Goal: Task Accomplishment & Management: Manage account settings

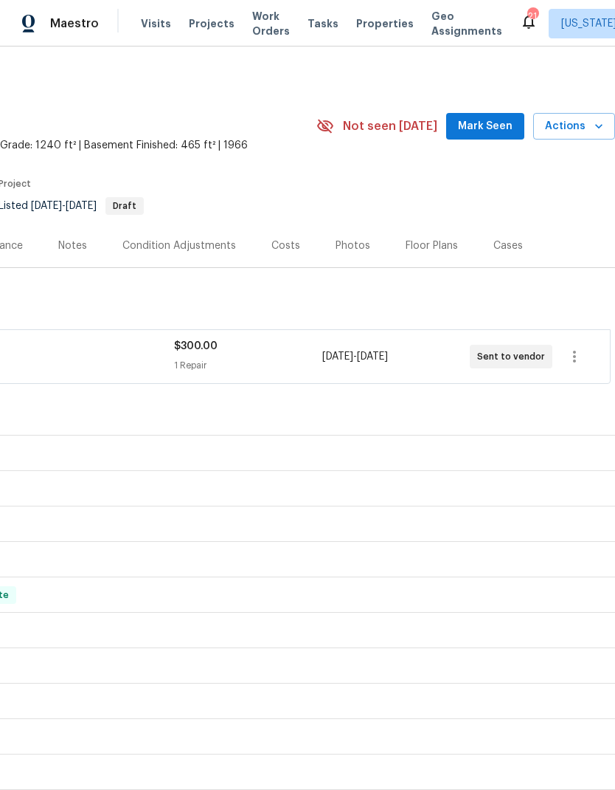
scroll to position [0, 218]
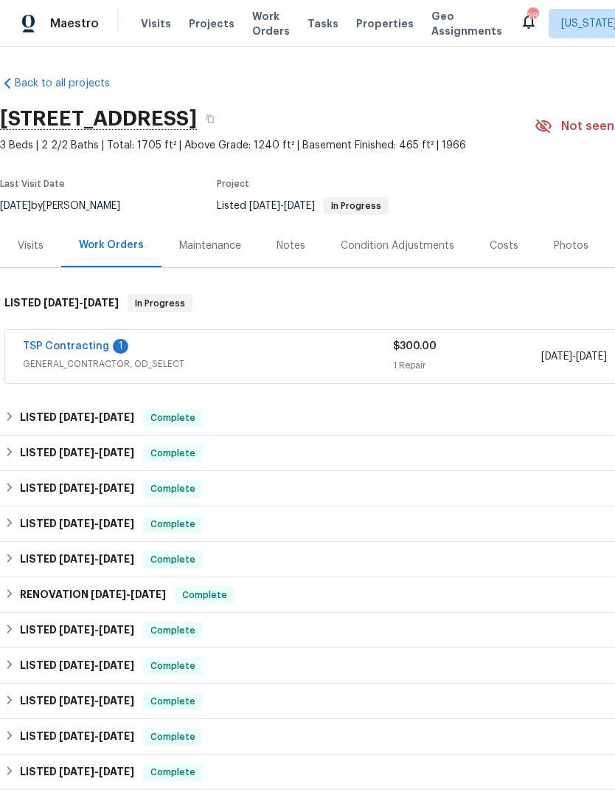
click at [80, 350] on link "TSP Contracting" at bounding box center [66, 346] width 86 height 10
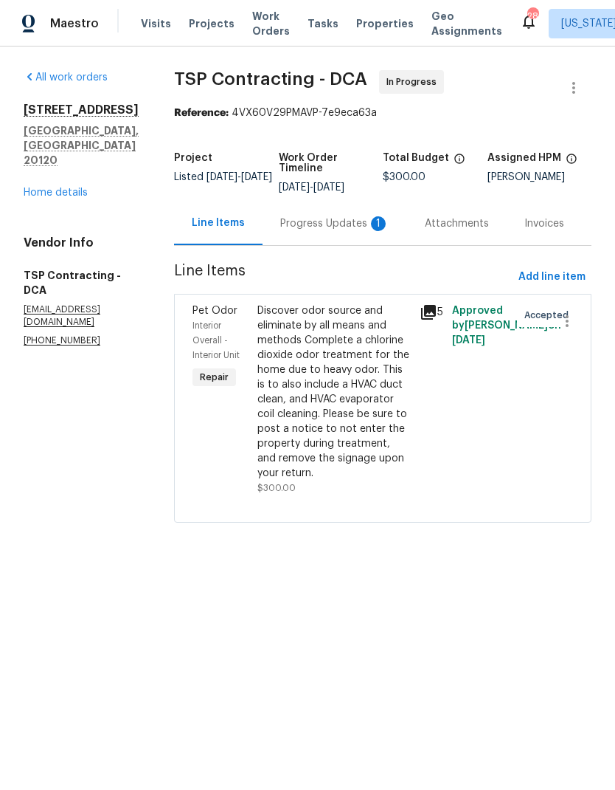
click at [315, 229] on div "Progress Updates 1" at bounding box center [334, 223] width 109 height 15
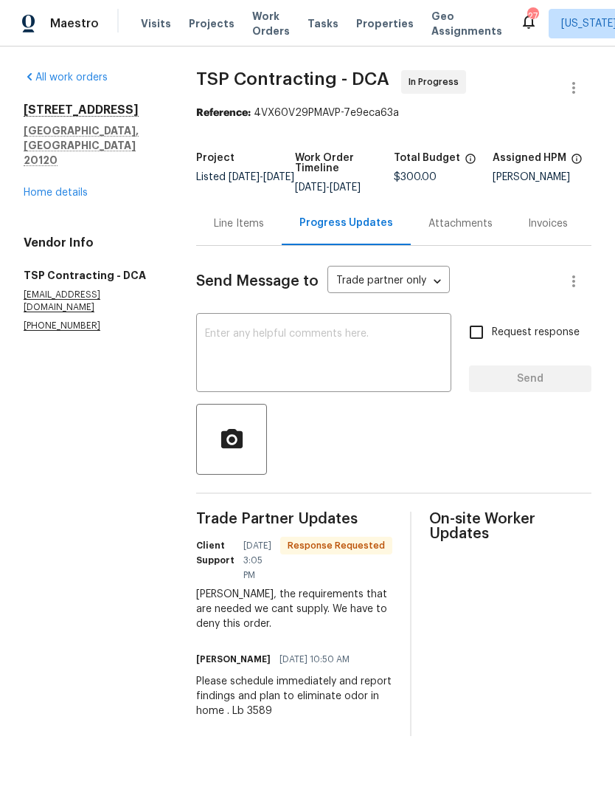
click at [339, 362] on textarea at bounding box center [324, 354] width 238 height 52
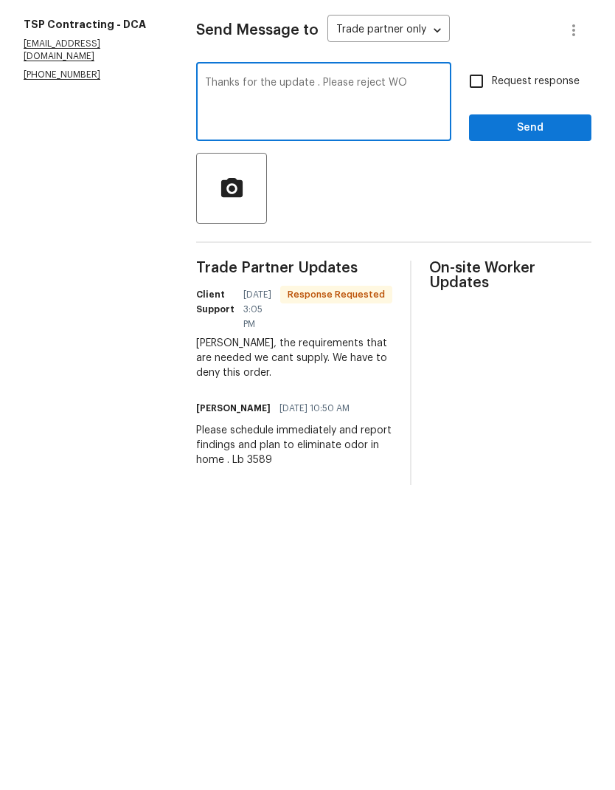
type textarea "Thanks for the update . Please reject WO"
click at [480, 317] on input "Request response" at bounding box center [476, 332] width 31 height 31
checkbox input "true"
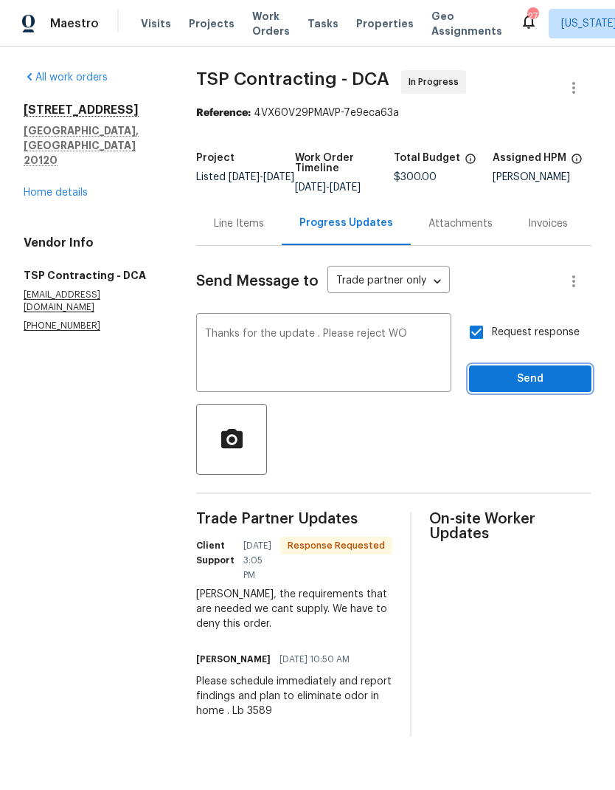
click at [514, 388] on span "Send" at bounding box center [530, 379] width 99 height 18
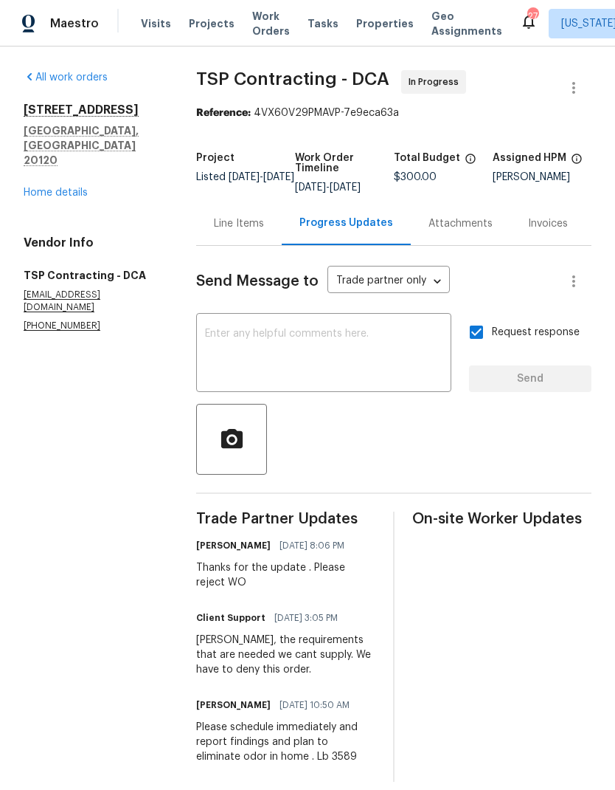
click at [52, 187] on link "Home details" at bounding box center [56, 192] width 64 height 10
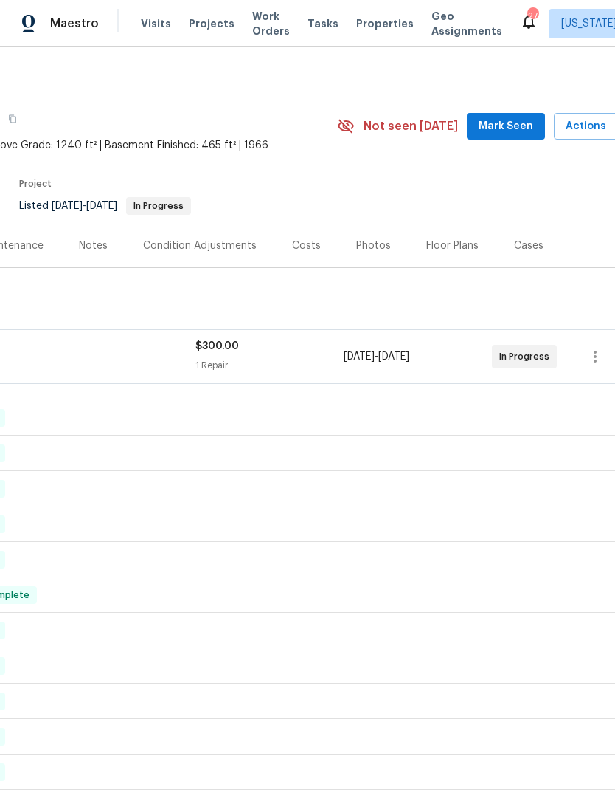
scroll to position [0, 201]
click at [590, 355] on icon "button" at bounding box center [592, 357] width 18 height 18
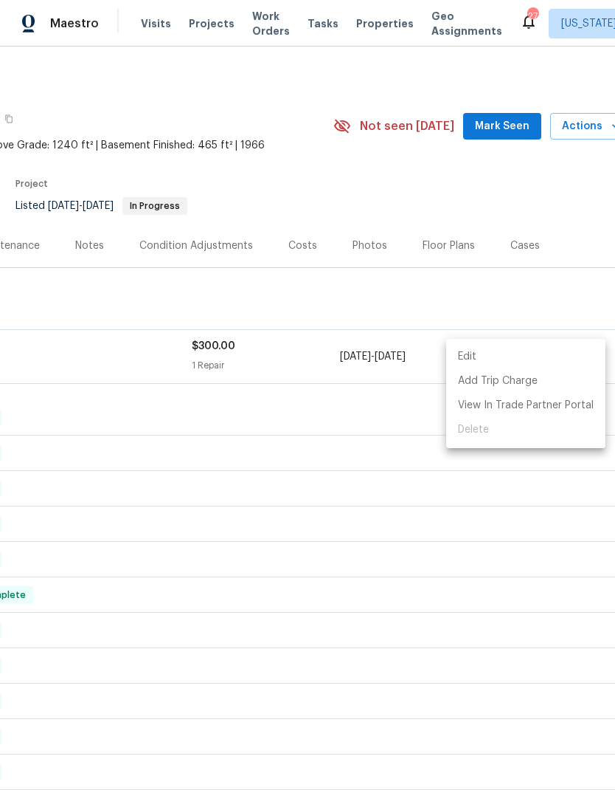
click at [554, 359] on li "Edit" at bounding box center [525, 357] width 159 height 24
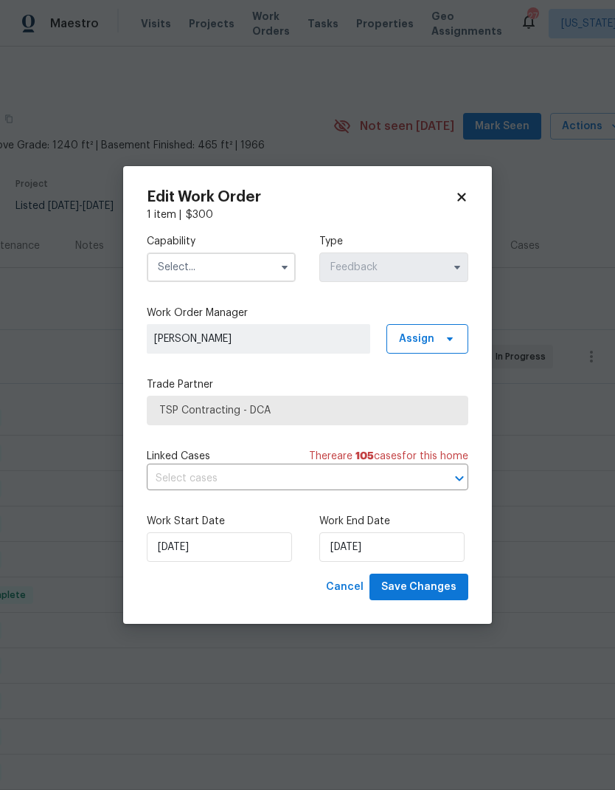
click at [391, 400] on span "TSP Contracting - DCA" at bounding box center [308, 411] width 322 height 30
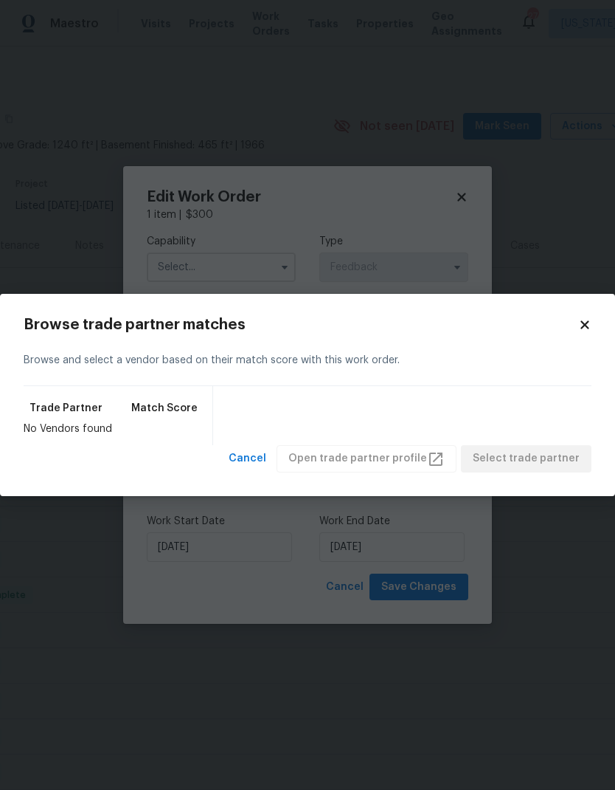
click at [587, 331] on icon at bounding box center [585, 324] width 13 height 13
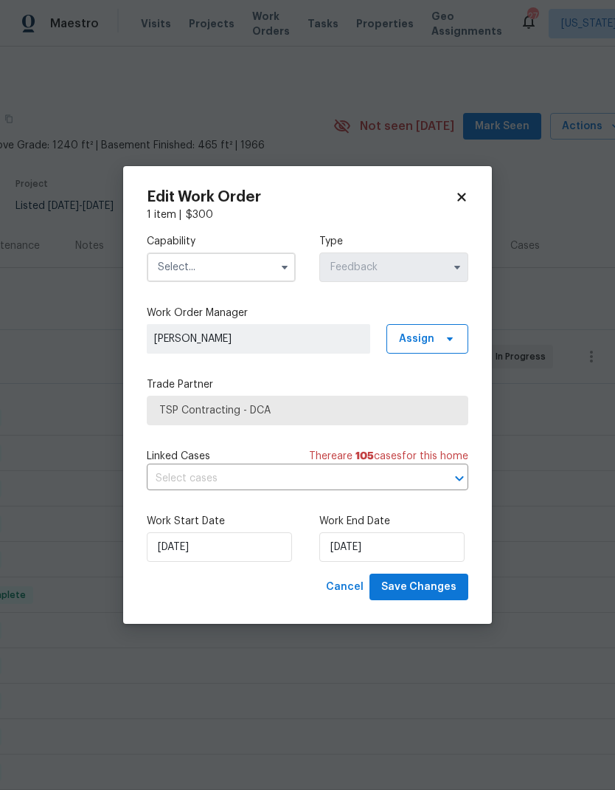
click at [277, 263] on button "button" at bounding box center [285, 267] width 18 height 18
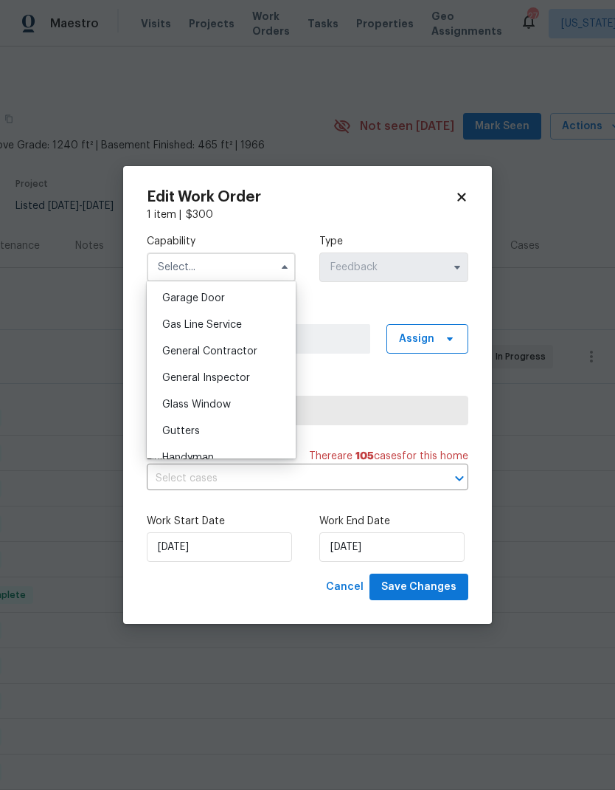
scroll to position [635, 0]
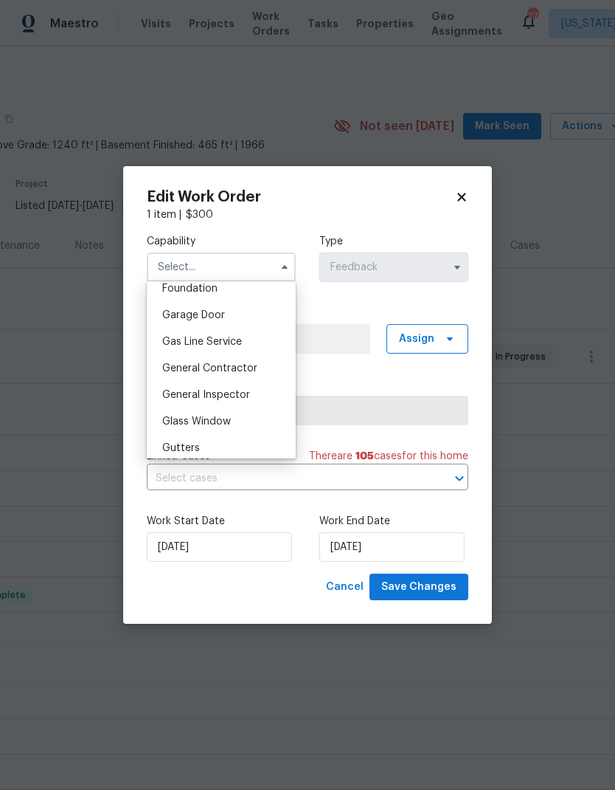
click at [260, 364] on div "General Contractor" at bounding box center [222, 368] width 142 height 27
type input "General Contractor"
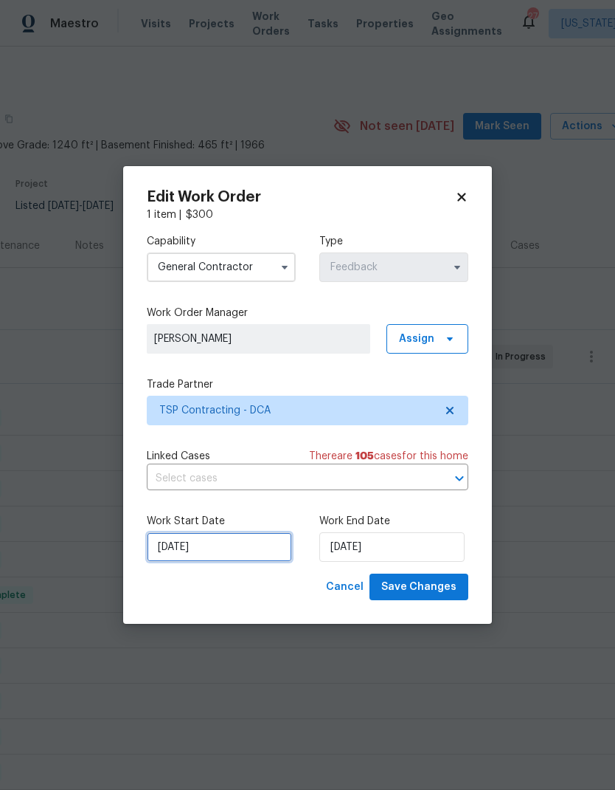
click at [221, 547] on input "9/25/2025" at bounding box center [219, 547] width 145 height 30
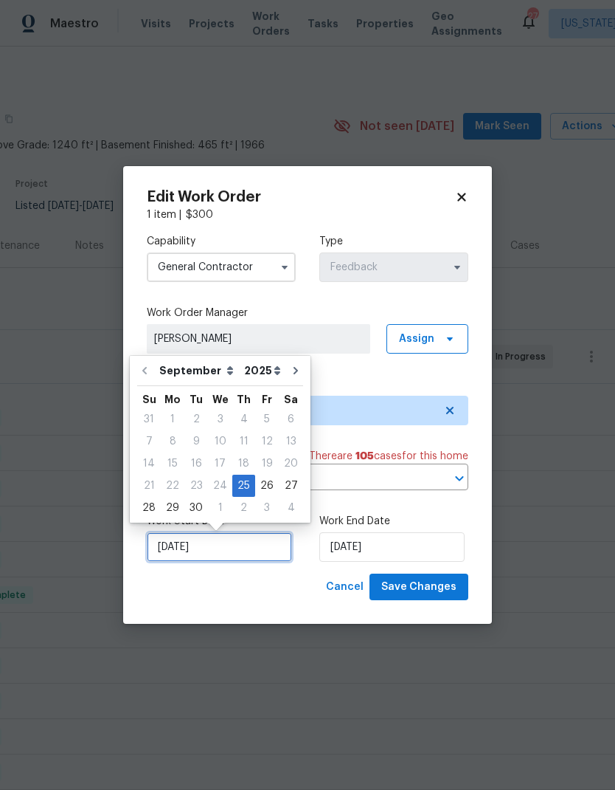
scroll to position [11, 0]
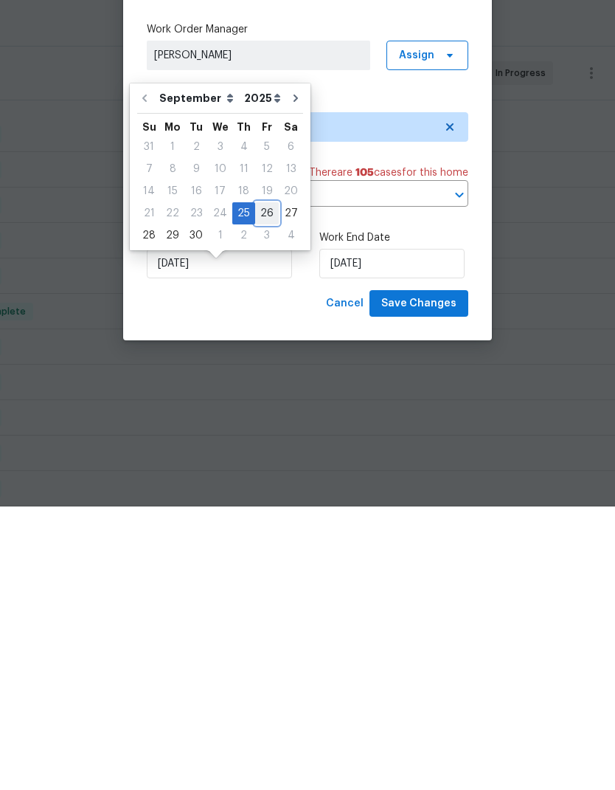
click at [263, 486] on div "26" at bounding box center [267, 496] width 24 height 21
type input "[DATE]"
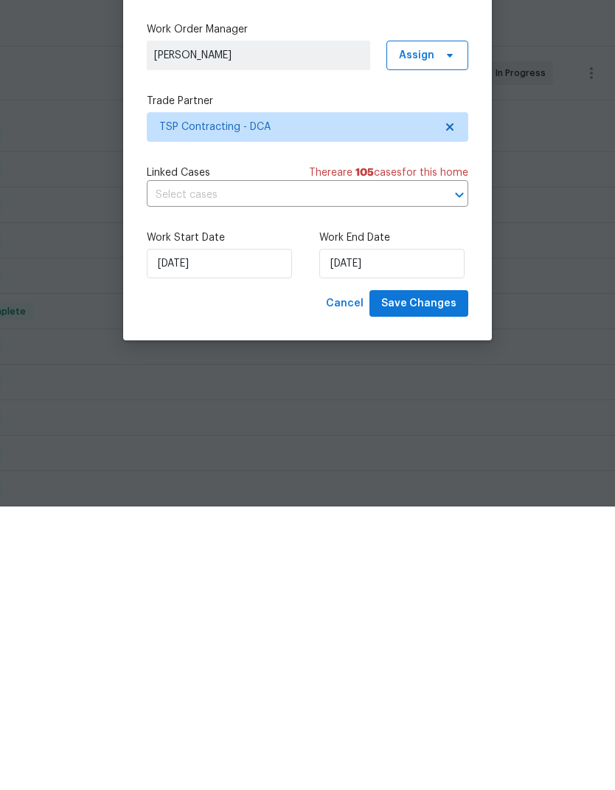
scroll to position [59, 0]
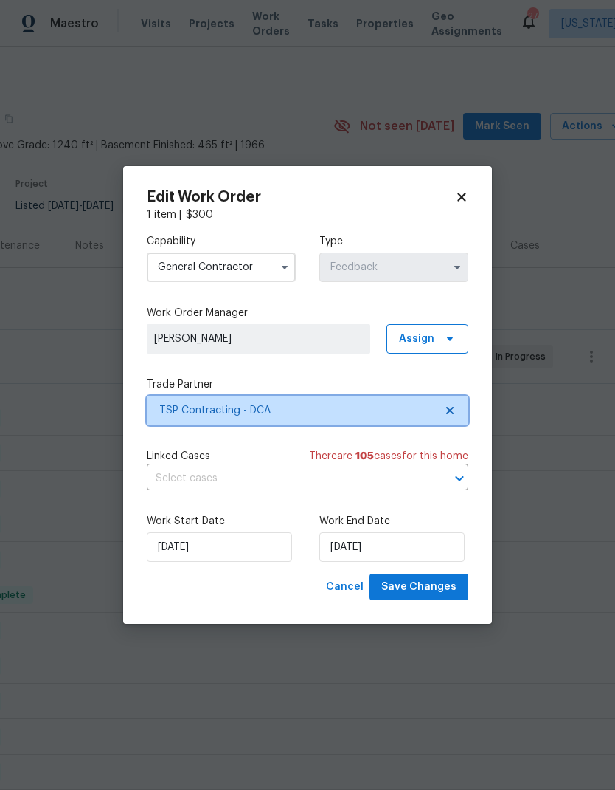
click at [455, 406] on icon at bounding box center [450, 410] width 12 height 12
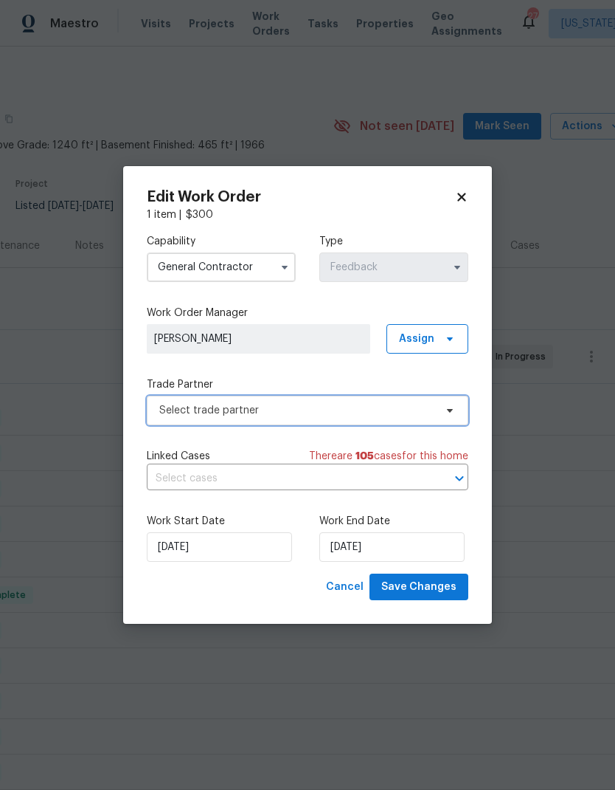
click at [408, 413] on span "Select trade partner" at bounding box center [296, 410] width 275 height 15
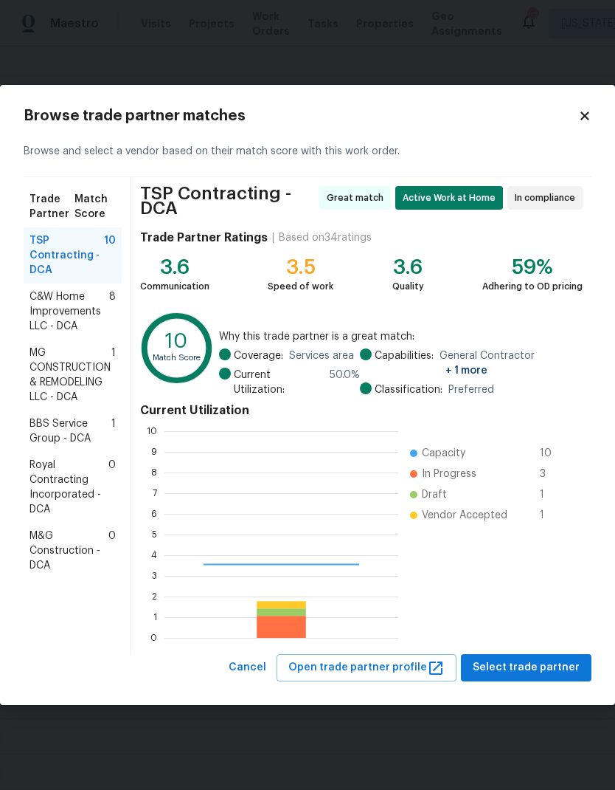
scroll to position [207, 234]
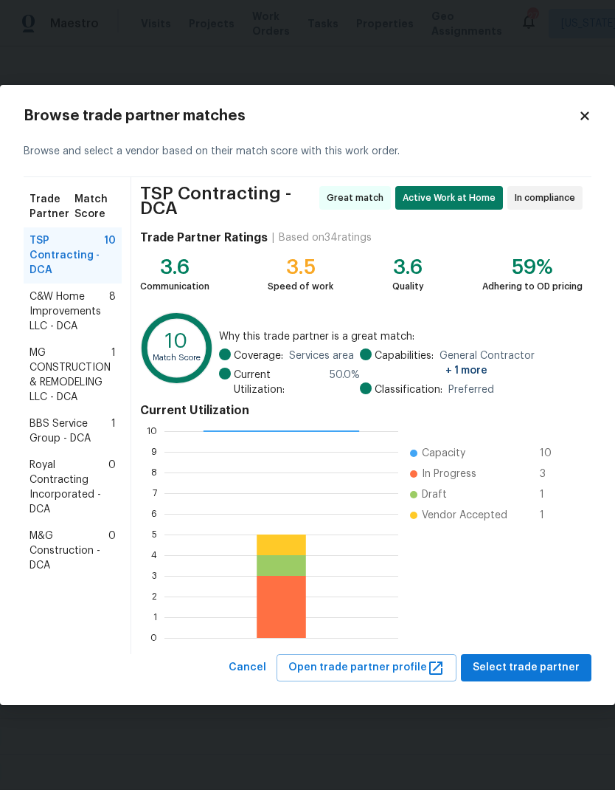
click at [72, 489] on span "Royal Contracting Incorporated - DCA" at bounding box center [69, 487] width 79 height 59
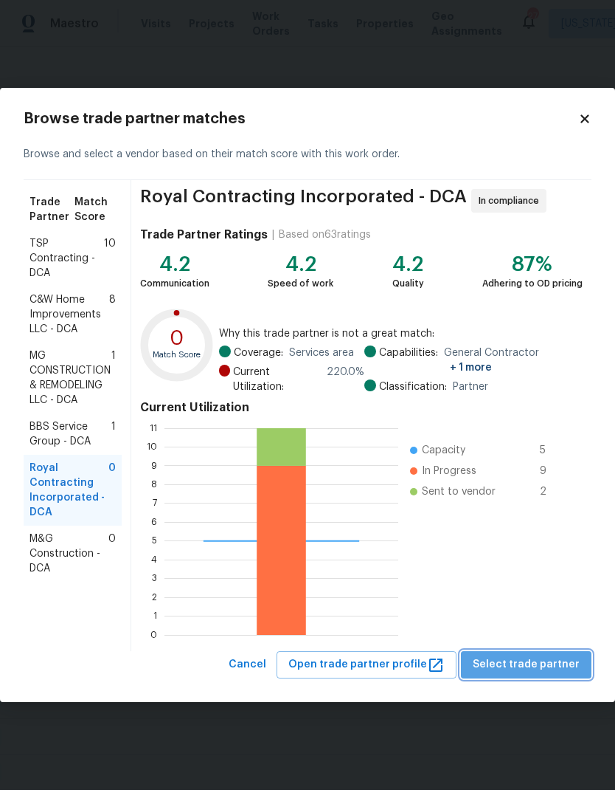
click at [545, 668] on span "Select trade partner" at bounding box center [526, 664] width 107 height 18
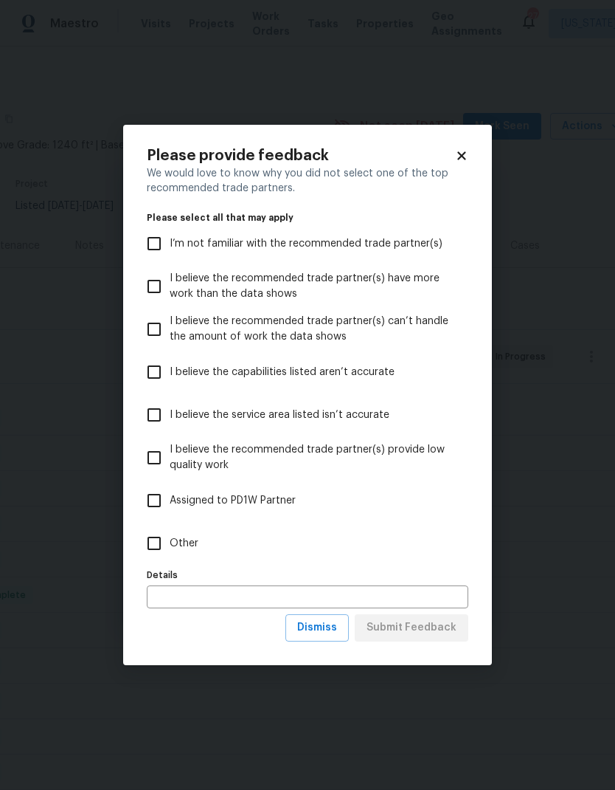
click at [159, 548] on input "Other" at bounding box center [154, 543] width 31 height 31
checkbox input "true"
click at [434, 632] on span "Submit Feedback" at bounding box center [412, 627] width 90 height 18
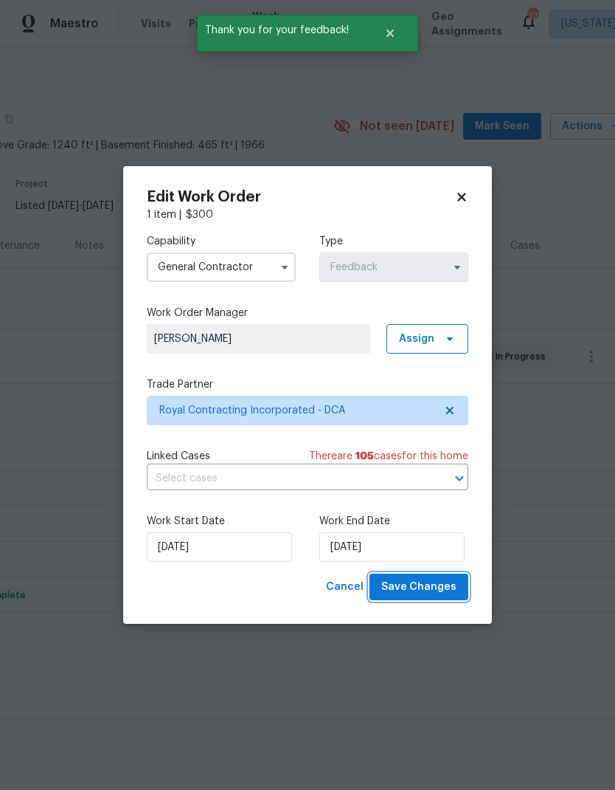
click at [428, 589] on span "Save Changes" at bounding box center [419, 587] width 75 height 18
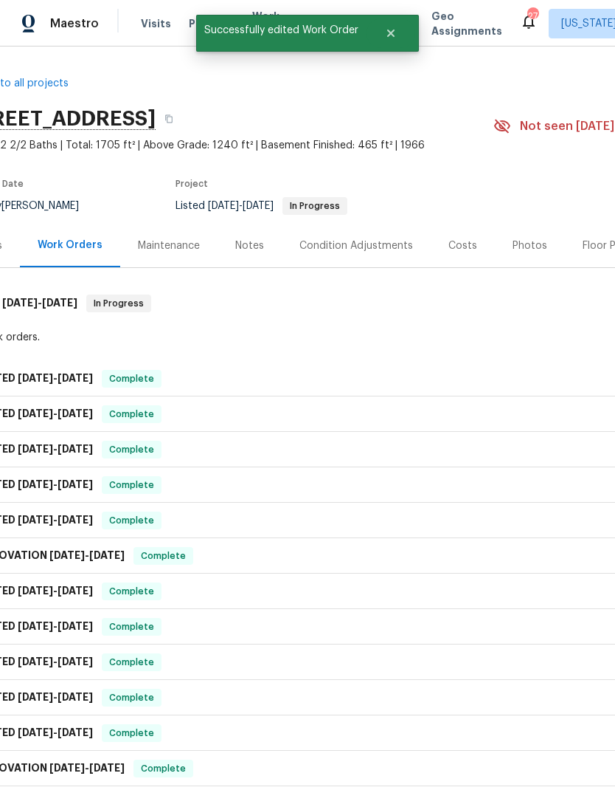
scroll to position [0, 40]
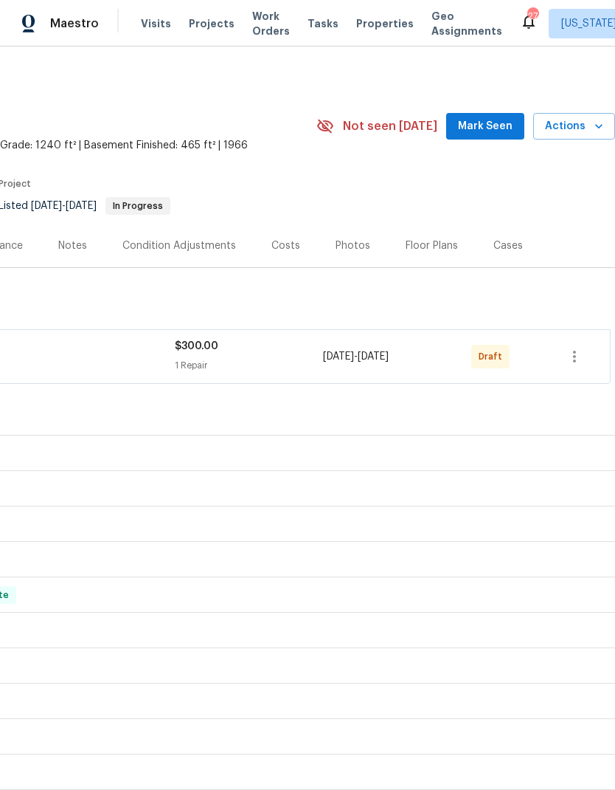
scroll to position [0, 218]
click at [574, 352] on icon "button" at bounding box center [574, 357] width 3 height 12
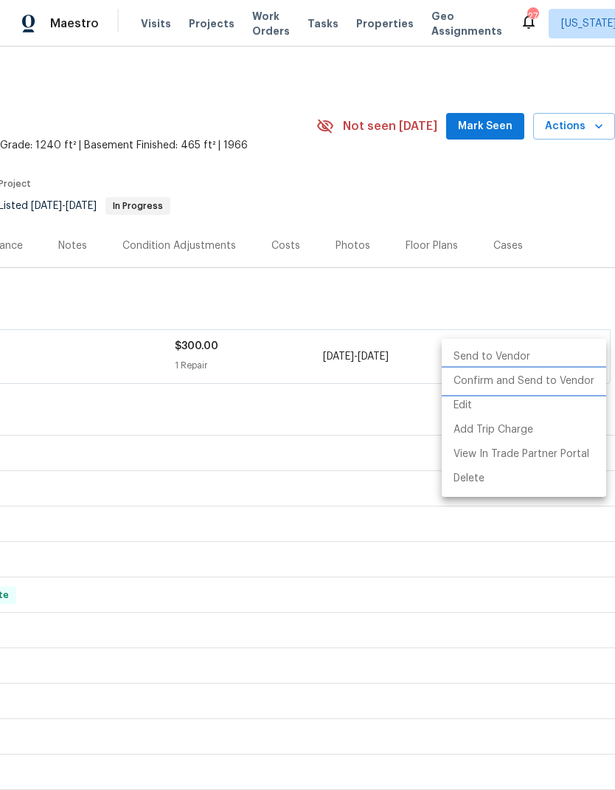
click at [539, 376] on li "Confirm and Send to Vendor" at bounding box center [524, 381] width 165 height 24
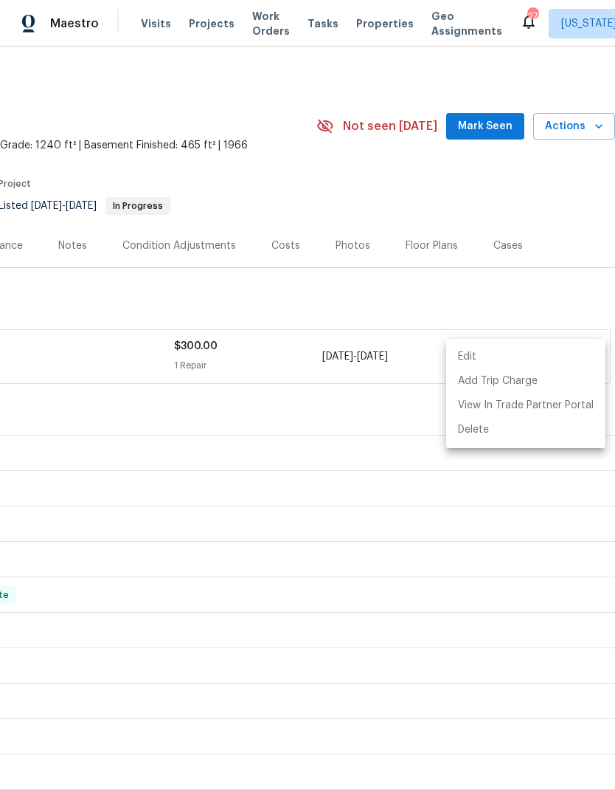
click at [341, 409] on div at bounding box center [307, 395] width 615 height 790
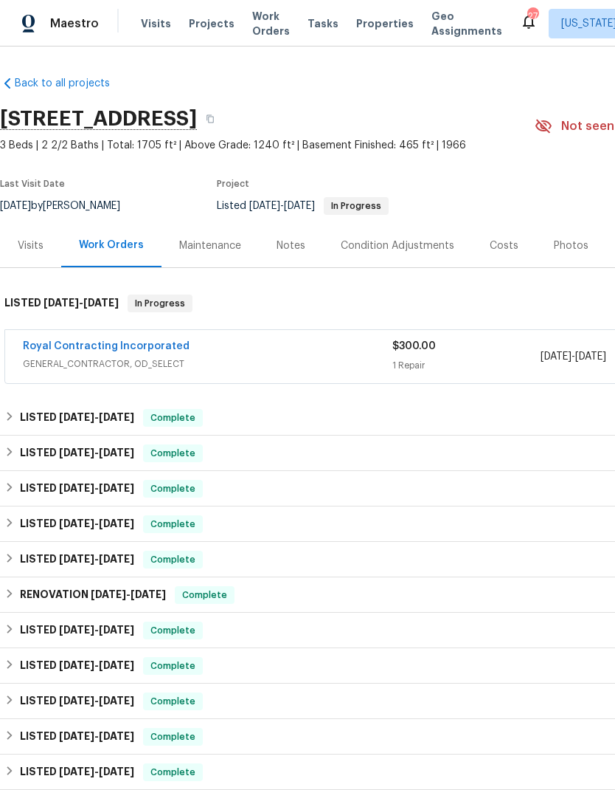
scroll to position [0, 0]
click at [145, 346] on link "Royal Contracting Incorporated" at bounding box center [106, 346] width 167 height 10
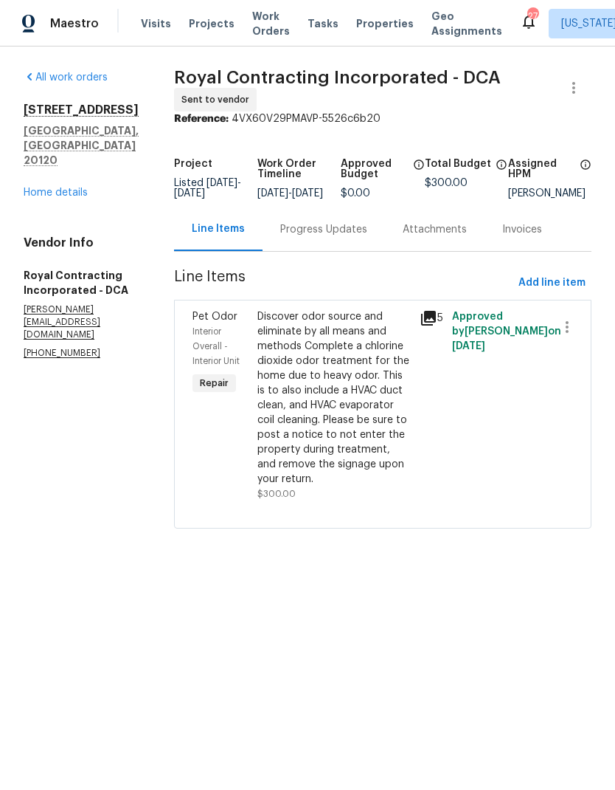
click at [344, 237] on div "Progress Updates" at bounding box center [323, 229] width 87 height 15
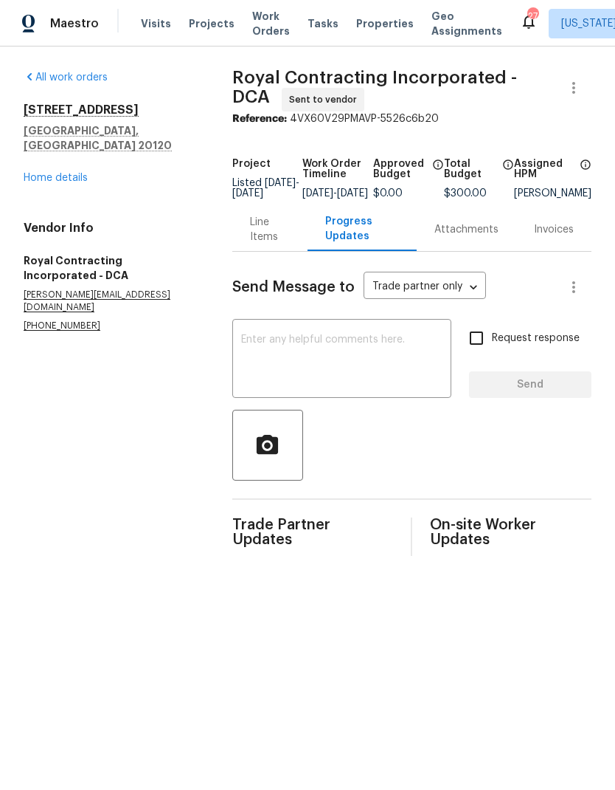
click at [364, 356] on textarea at bounding box center [341, 360] width 201 height 52
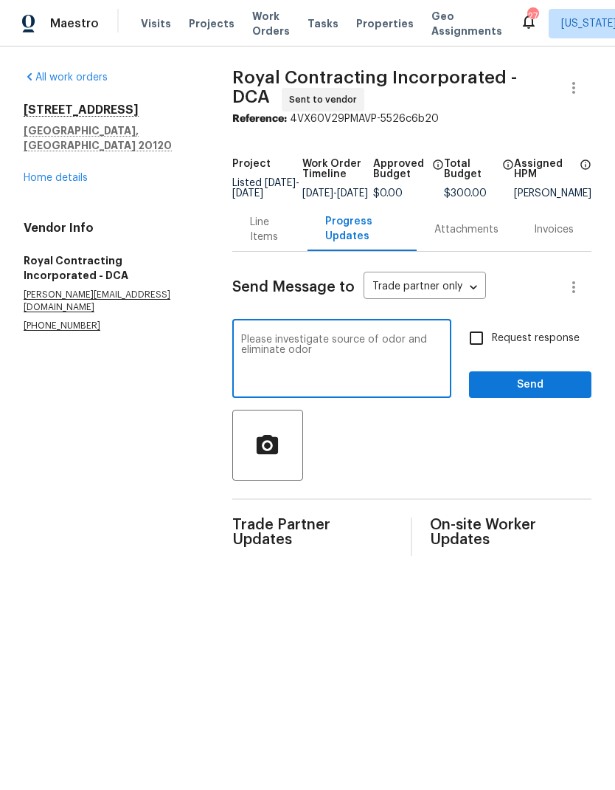
type textarea "Please investigate source of odor and eliminate odor"
click at [480, 347] on input "Request response" at bounding box center [476, 337] width 31 height 31
checkbox input "true"
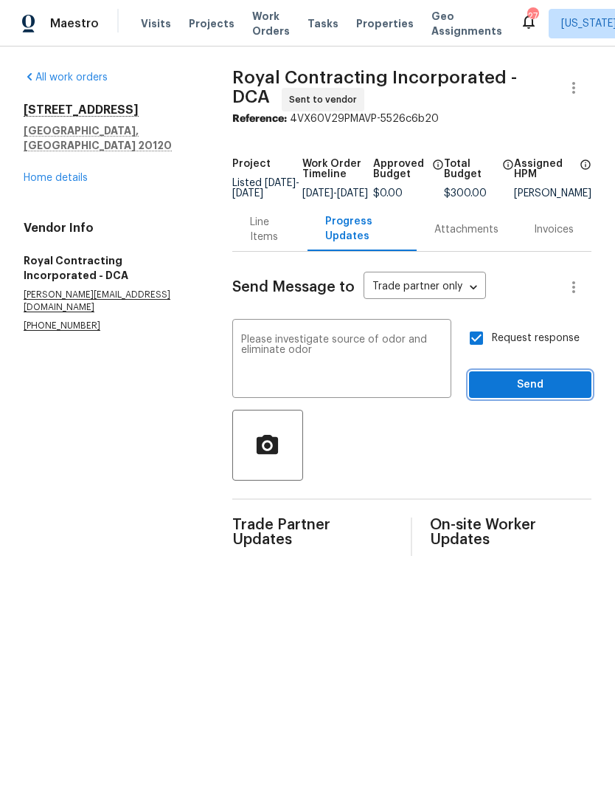
click at [534, 398] on button "Send" at bounding box center [530, 384] width 122 height 27
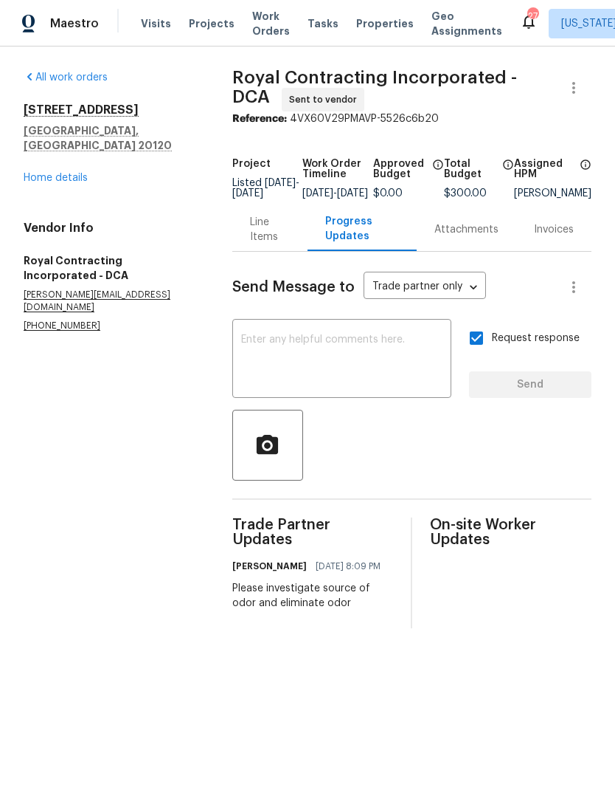
click at [384, 371] on textarea at bounding box center [341, 360] width 201 height 52
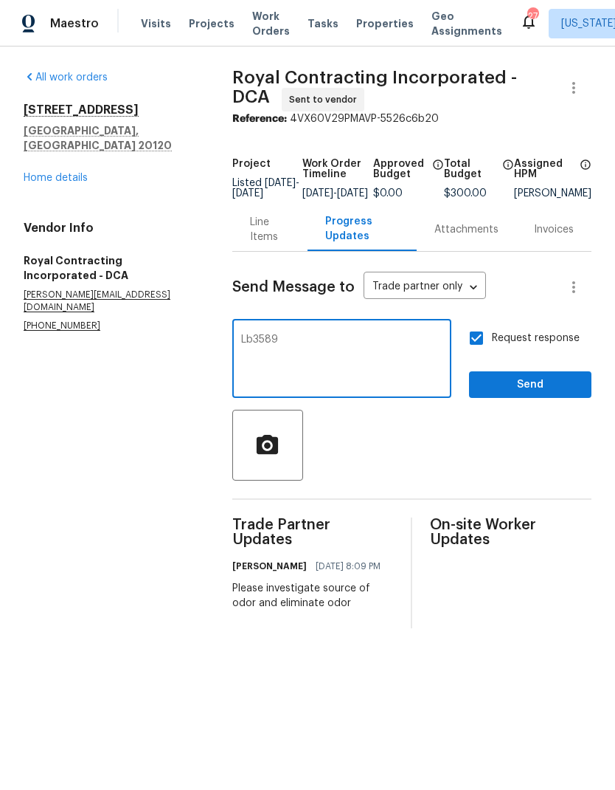
click at [250, 346] on textarea "Lb3589" at bounding box center [341, 360] width 201 height 52
click at [244, 350] on textarea "Lb3589" at bounding box center [341, 360] width 201 height 52
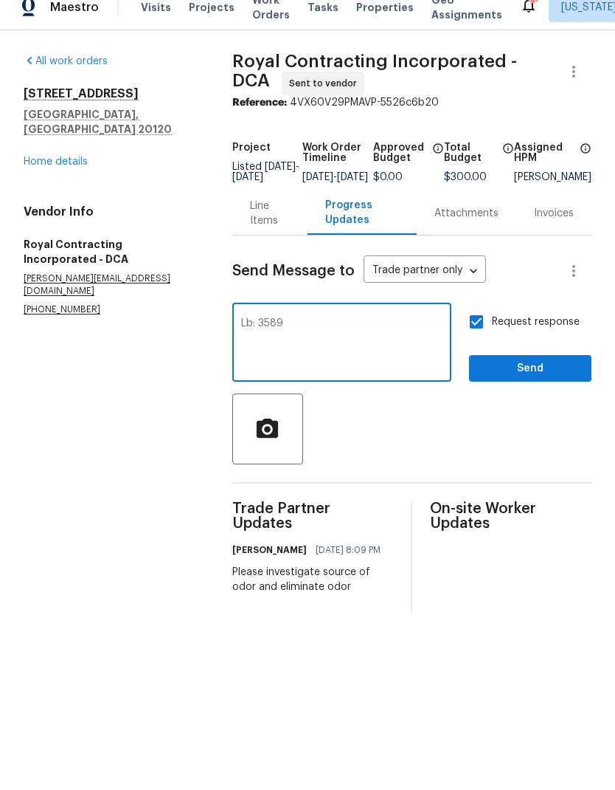
type textarea "Lb: 3589"
click at [527, 379] on span "Send" at bounding box center [530, 385] width 99 height 18
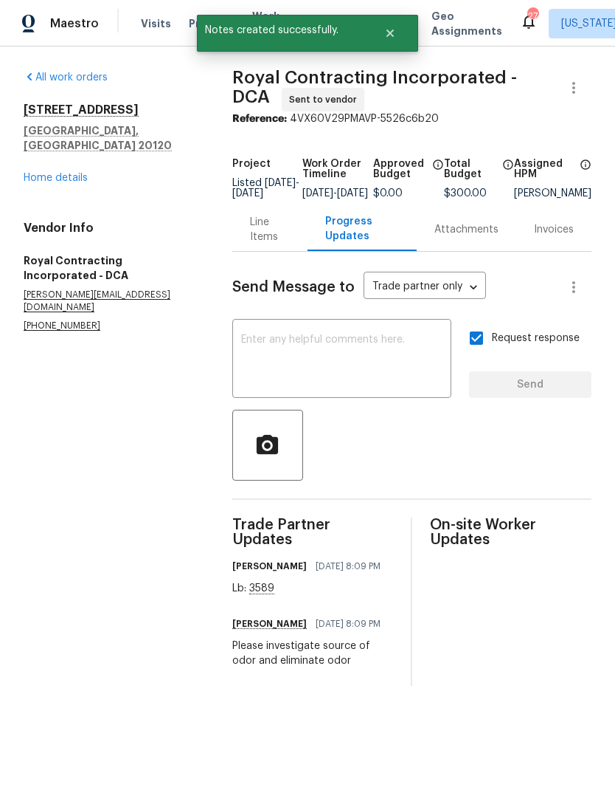
click at [302, 374] on textarea at bounding box center [341, 360] width 201 height 52
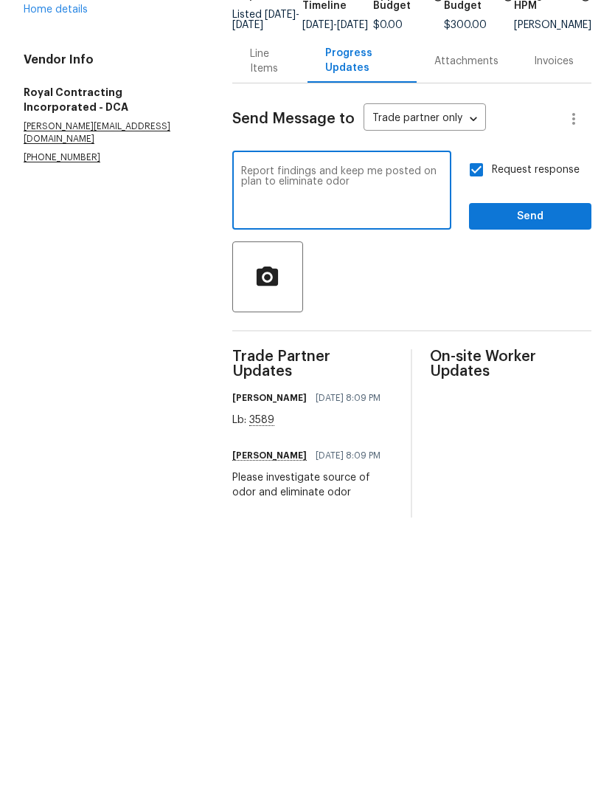
type textarea "Report findings and keep me posted on plan to eliminate odor"
click at [543, 376] on span "Send" at bounding box center [530, 385] width 99 height 18
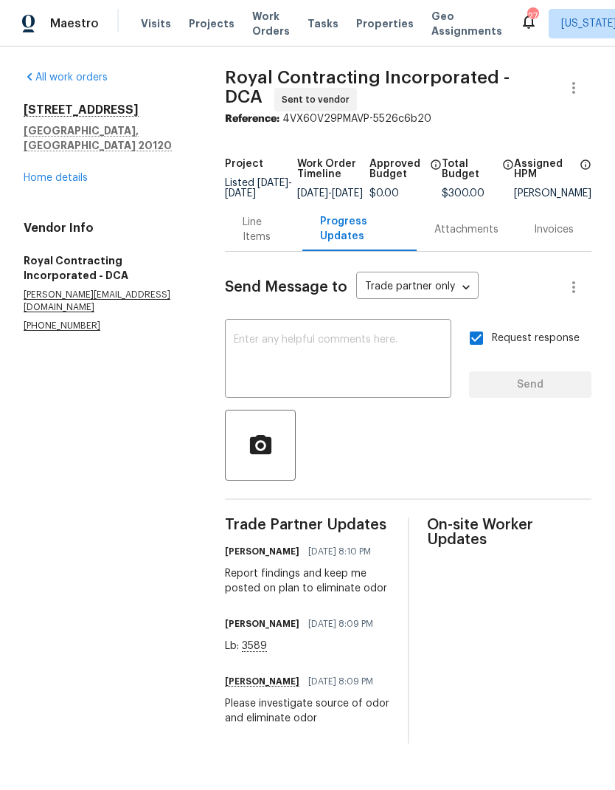
click at [60, 173] on link "Home details" at bounding box center [56, 178] width 64 height 10
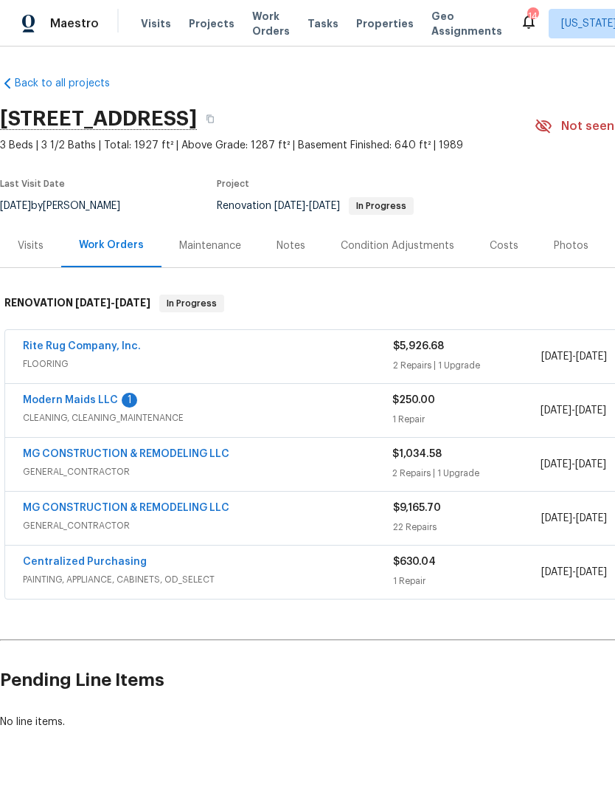
click at [66, 402] on link "Modern Maids LLC" at bounding box center [70, 400] width 95 height 10
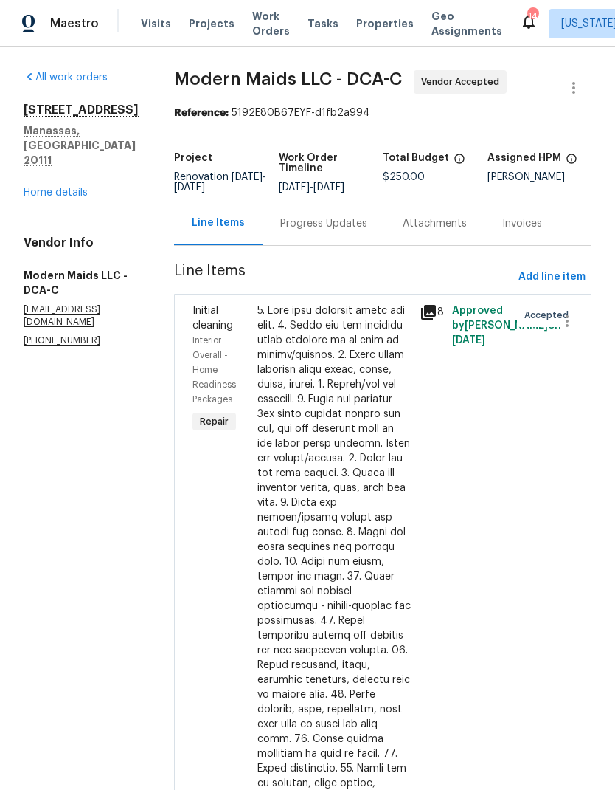
click at [347, 231] on div "Progress Updates" at bounding box center [323, 223] width 87 height 15
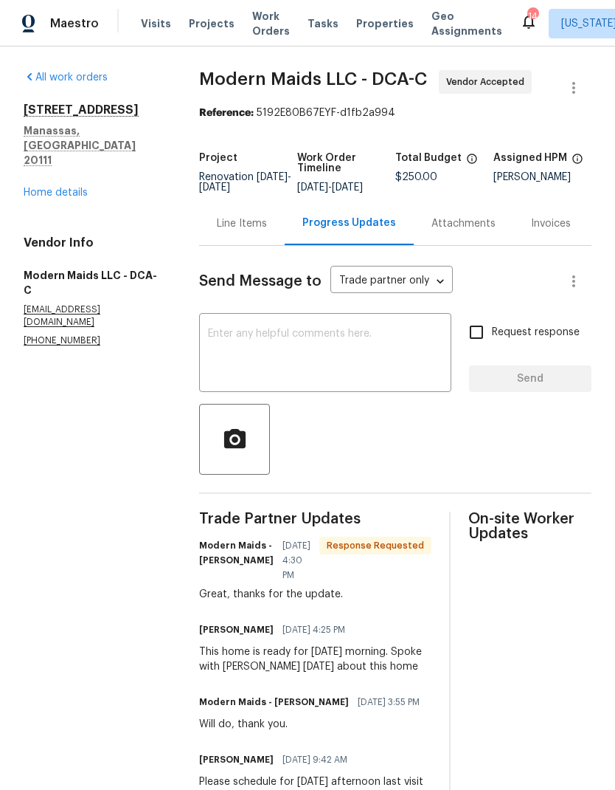
click at [75, 187] on link "Home details" at bounding box center [56, 192] width 64 height 10
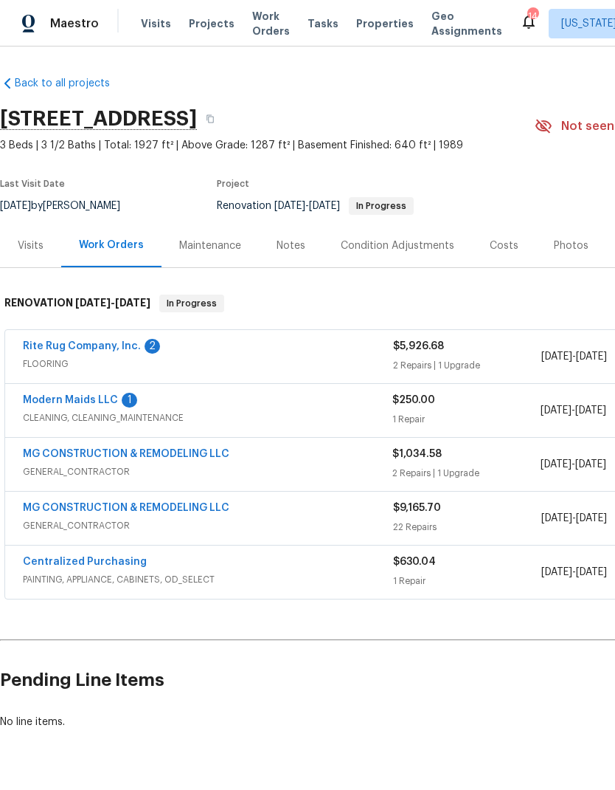
click at [114, 349] on link "Rite Rug Company, Inc." at bounding box center [82, 346] width 118 height 10
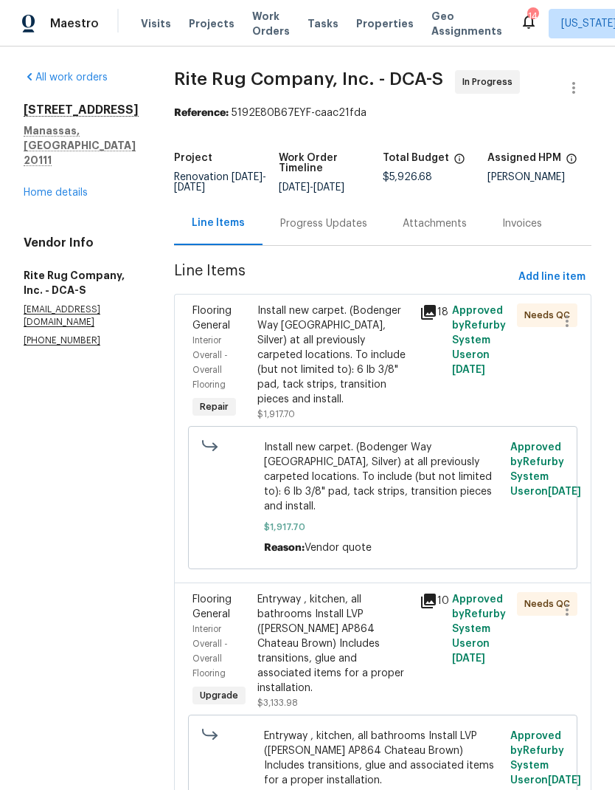
click at [307, 231] on div "Progress Updates" at bounding box center [323, 223] width 87 height 15
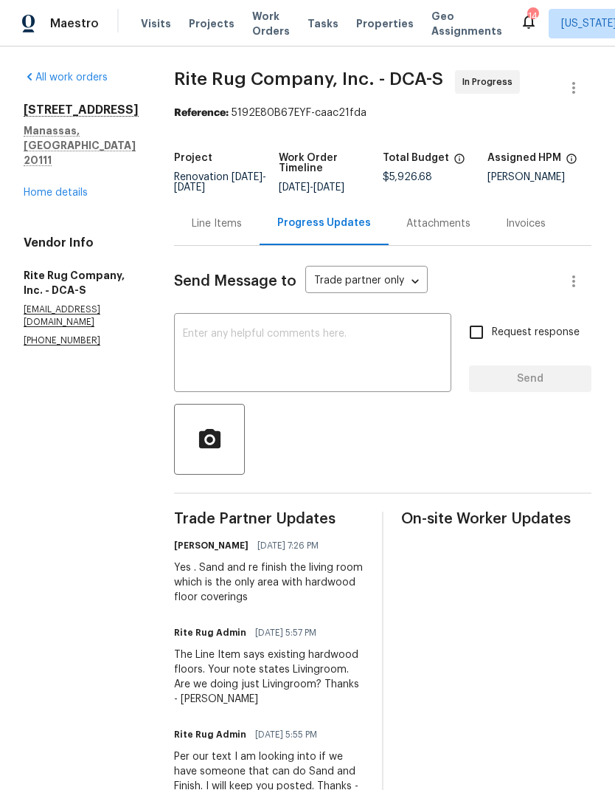
click at [59, 187] on link "Home details" at bounding box center [56, 192] width 64 height 10
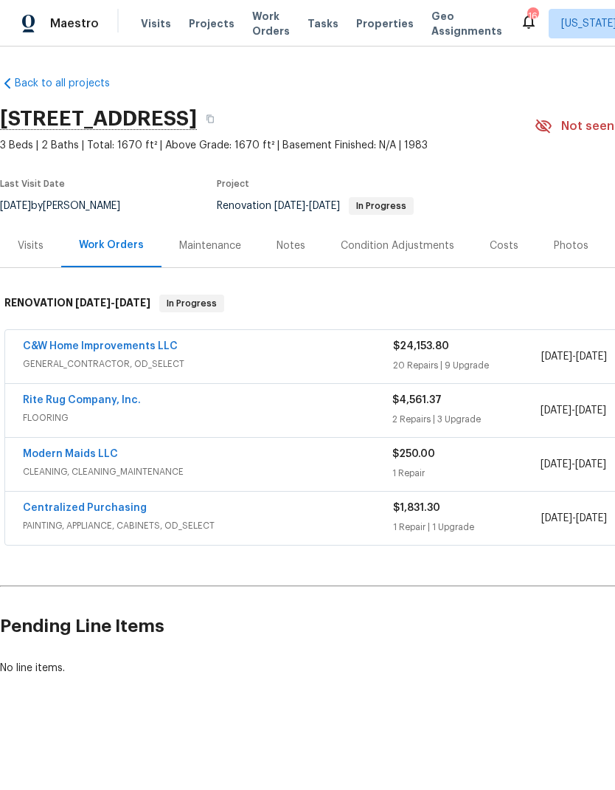
click at [120, 401] on link "Rite Rug Company, Inc." at bounding box center [82, 400] width 118 height 10
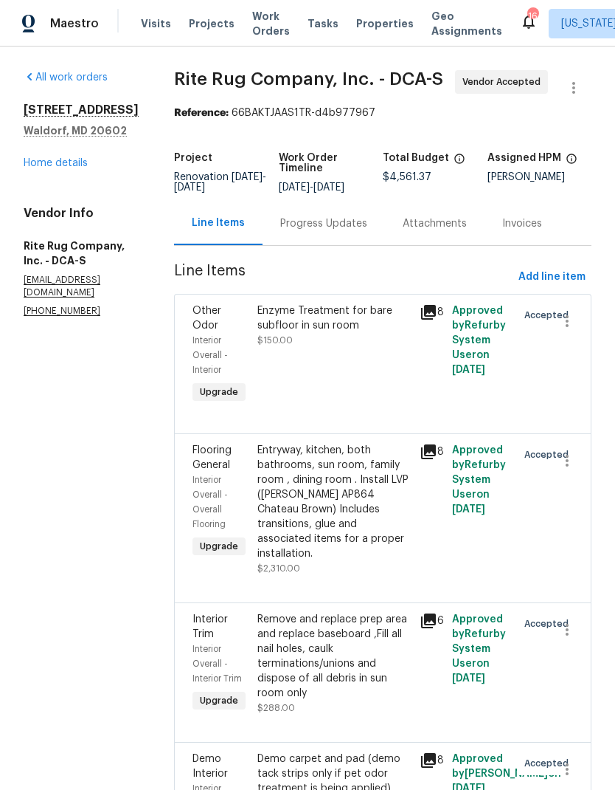
click at [312, 234] on div "Progress Updates" at bounding box center [324, 223] width 122 height 44
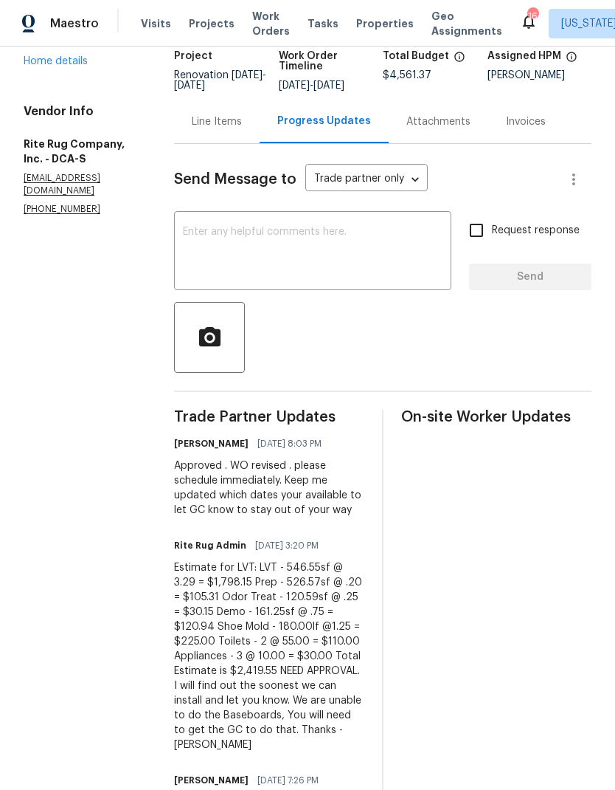
scroll to position [101, 0]
click at [212, 121] on div "Line Items" at bounding box center [217, 122] width 50 height 15
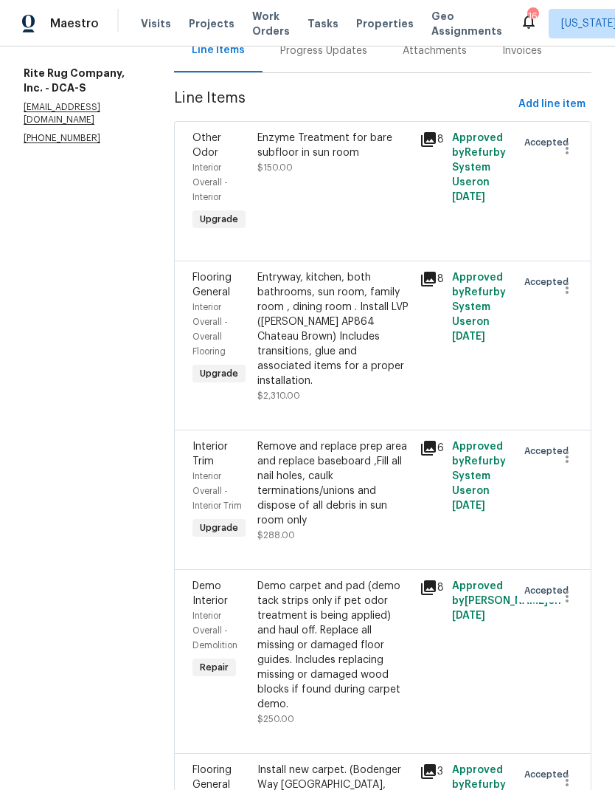
scroll to position [170, 0]
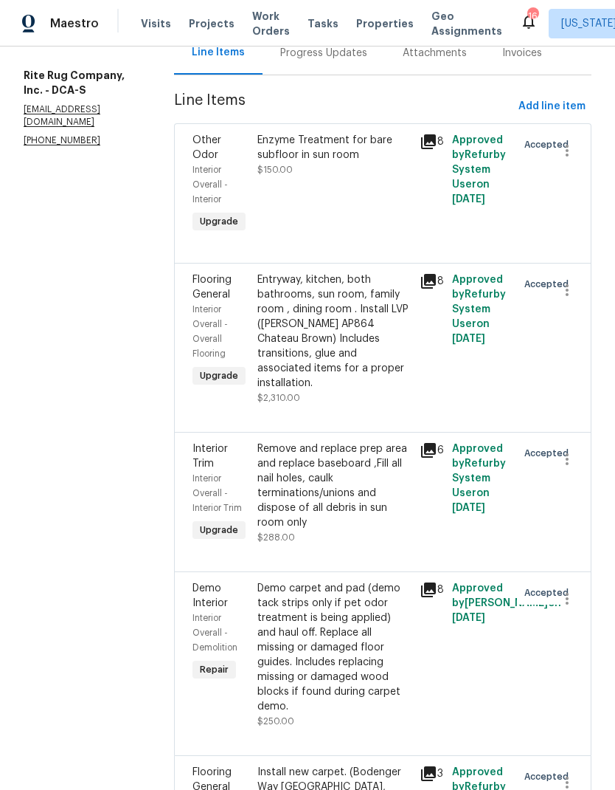
click at [317, 325] on div "Entryway, kitchen, both bathrooms, sun room, family room , dining room . Instal…" at bounding box center [334, 331] width 153 height 118
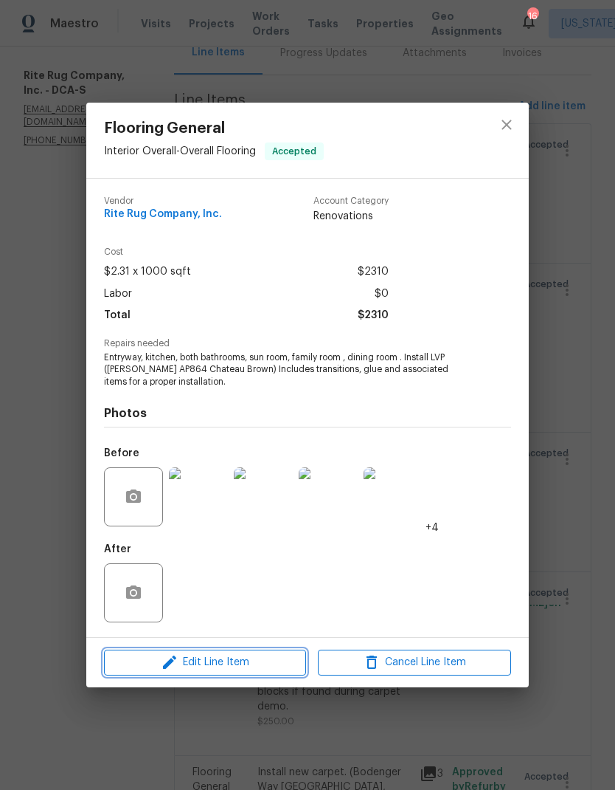
click at [260, 662] on span "Edit Line Item" at bounding box center [204, 662] width 193 height 18
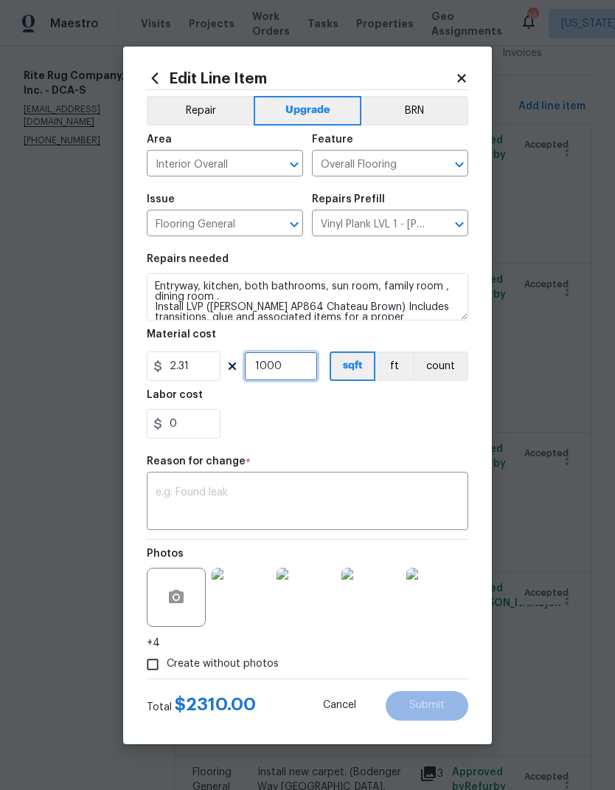
click at [292, 369] on input "1000" at bounding box center [281, 366] width 74 height 30
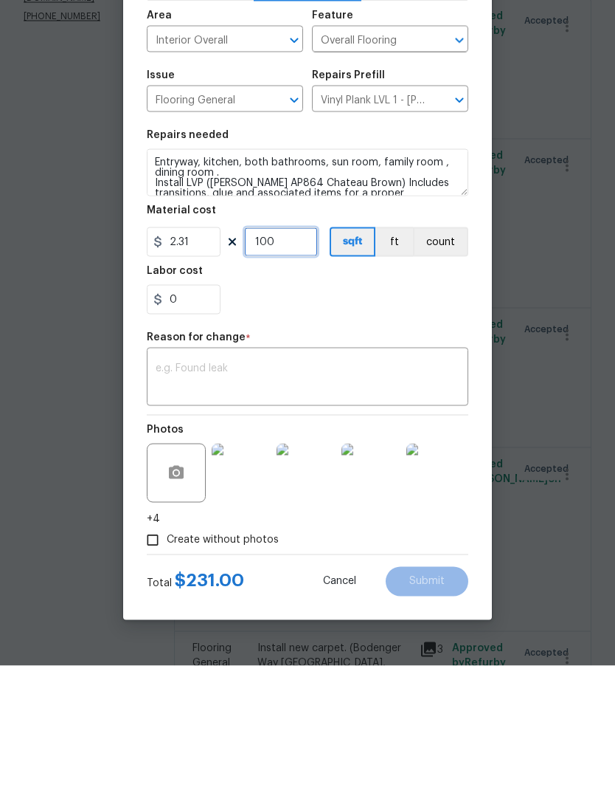
type input "100"
click at [531, 231] on body "Maestro Visits Projects Work Orders Tasks Properties Geo Assignments [GEOGRAPHI…" at bounding box center [307, 395] width 615 height 790
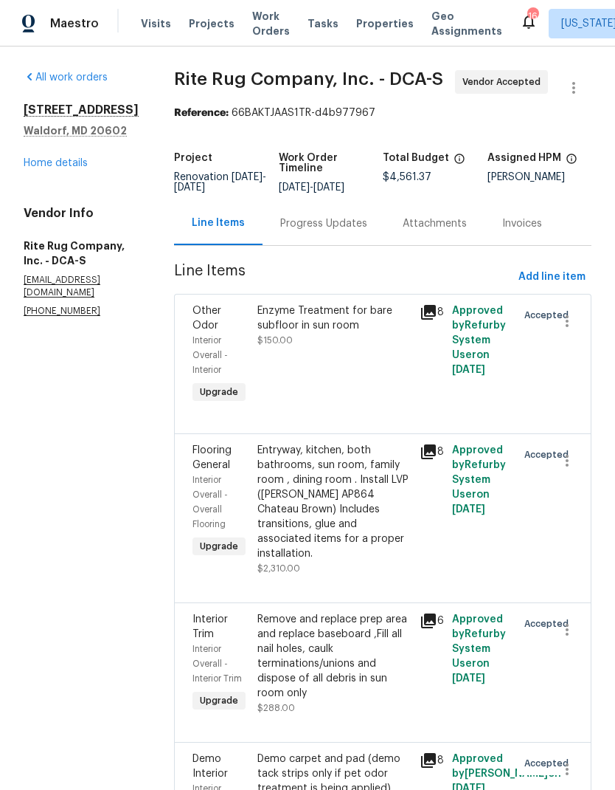
scroll to position [0, 0]
click at [317, 201] on div "Progress Updates" at bounding box center [324, 223] width 122 height 44
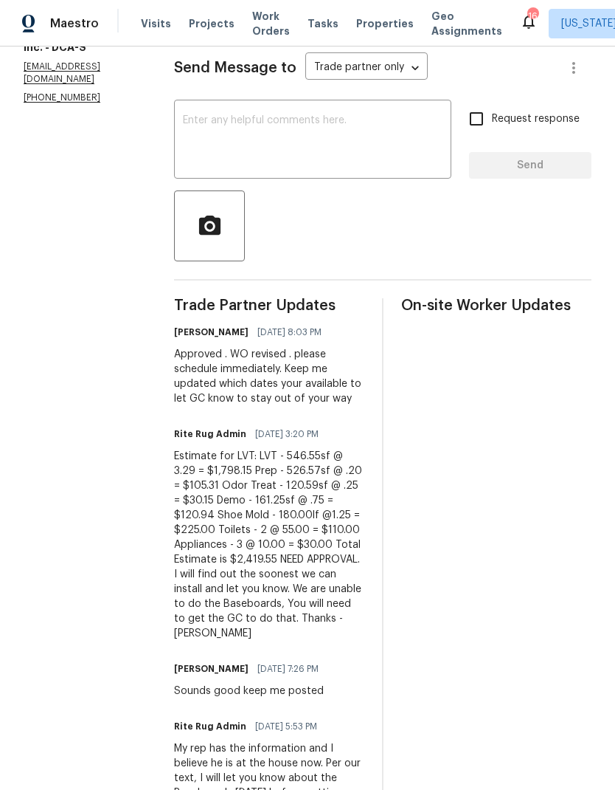
scroll to position [213, 0]
copy div "$2,419.55"
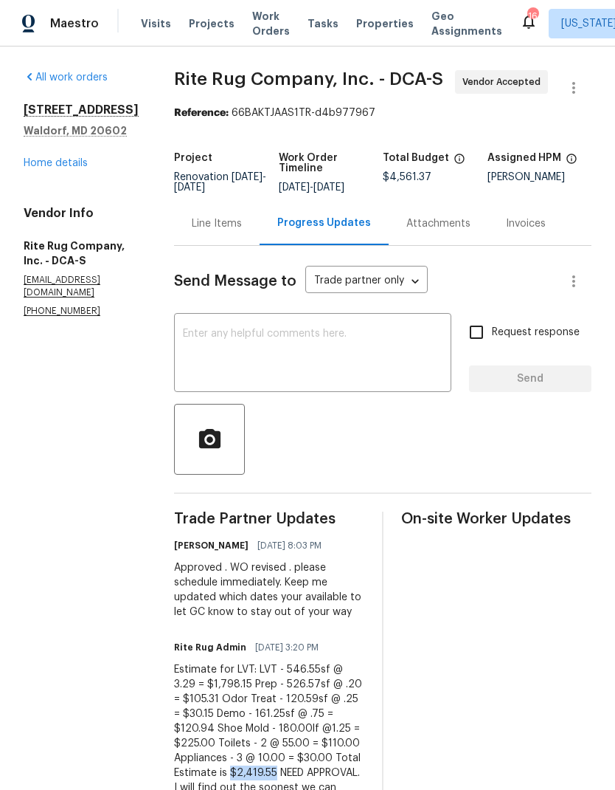
scroll to position [0, 0]
click at [198, 229] on div "Line Items" at bounding box center [217, 223] width 50 height 15
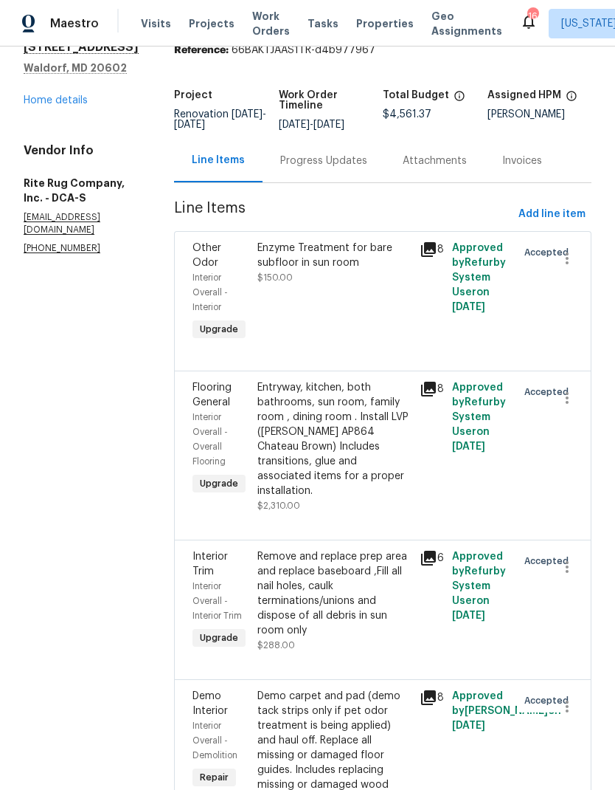
scroll to position [61, 0]
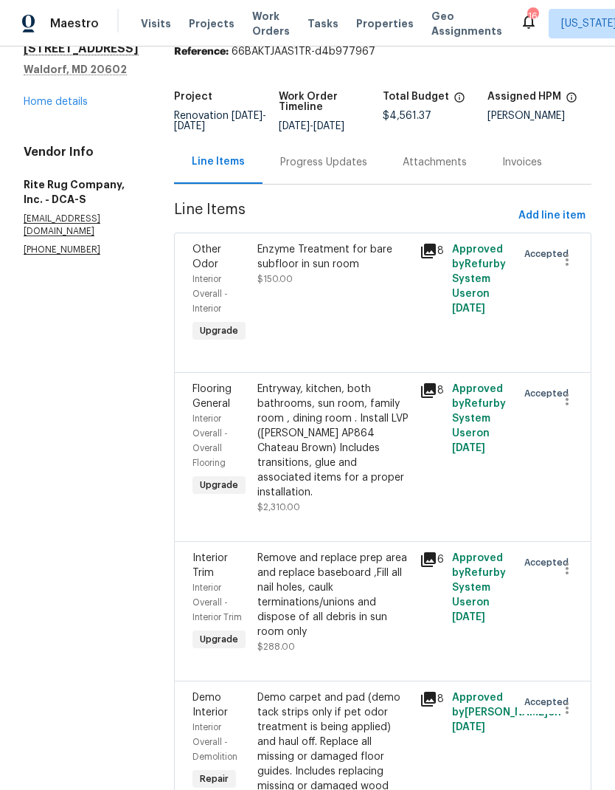
click at [331, 436] on div "Entryway, kitchen, both bathrooms, sun room, family room , dining room . Instal…" at bounding box center [334, 441] width 153 height 118
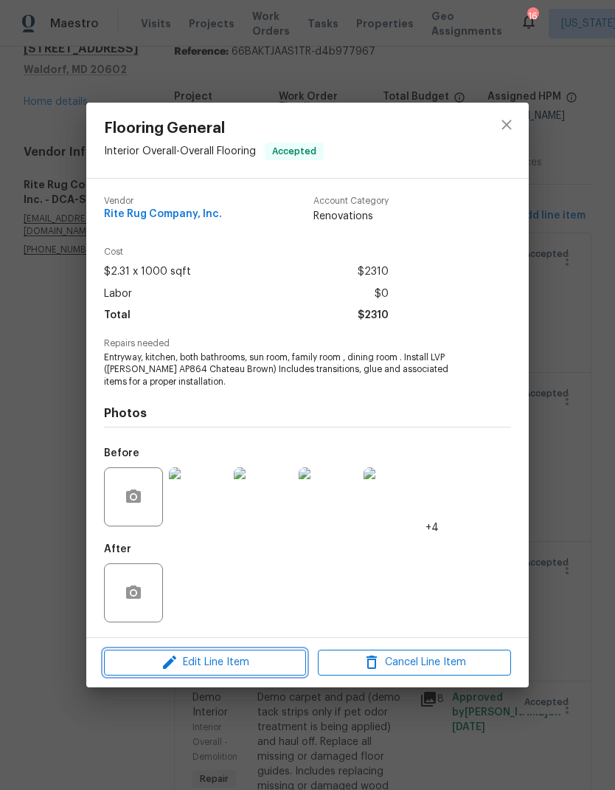
click at [246, 662] on span "Edit Line Item" at bounding box center [204, 662] width 193 height 18
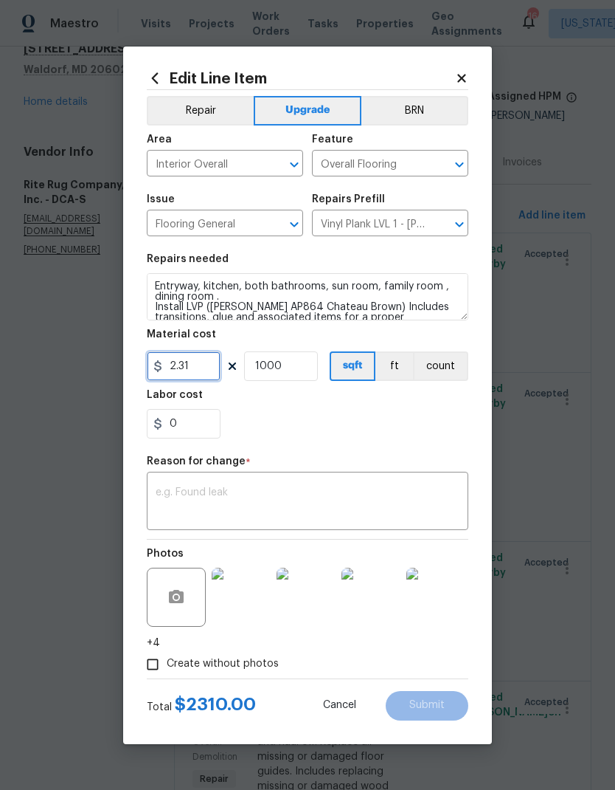
click at [203, 367] on input "2.31" at bounding box center [184, 366] width 74 height 30
paste input "text"
type input "0"
click at [196, 366] on input "0" at bounding box center [184, 366] width 74 height 30
click at [297, 497] on textarea at bounding box center [308, 502] width 304 height 31
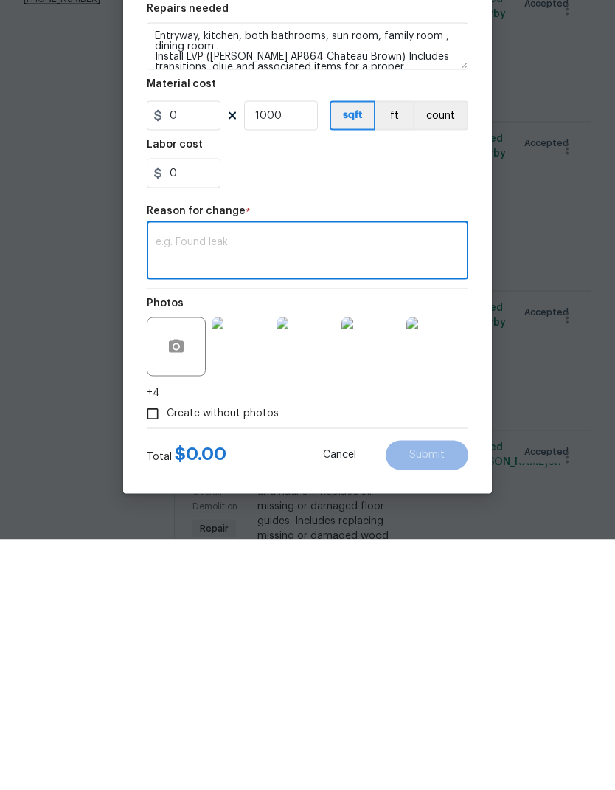
click at [317, 487] on textarea at bounding box center [308, 502] width 304 height 31
paste textarea "$2,419.55"
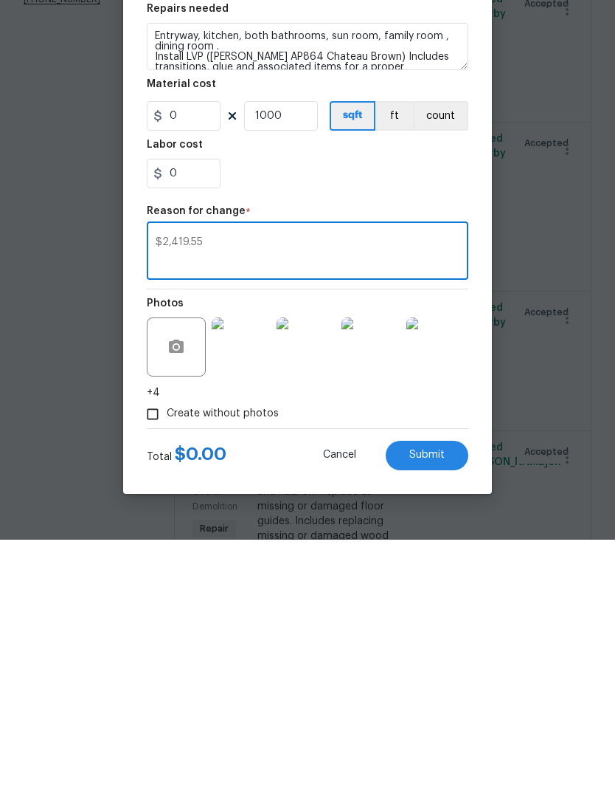
type textarea "$2,419.55"
click at [201, 351] on input "0" at bounding box center [184, 366] width 74 height 30
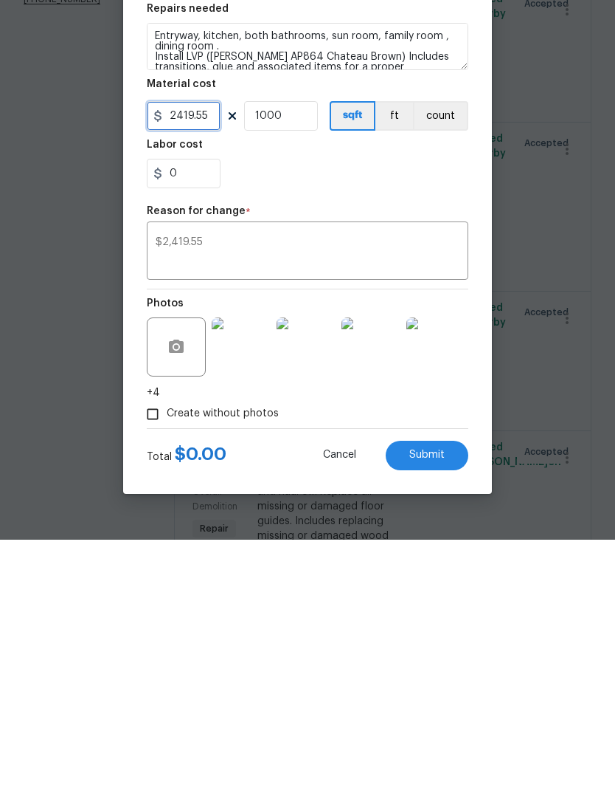
type input "2419.55"
click at [302, 351] on input "1000" at bounding box center [281, 366] width 74 height 30
click at [301, 351] on input "1000" at bounding box center [281, 366] width 74 height 30
type input "1"
click at [290, 487] on textarea "$2,419.55" at bounding box center [308, 502] width 304 height 31
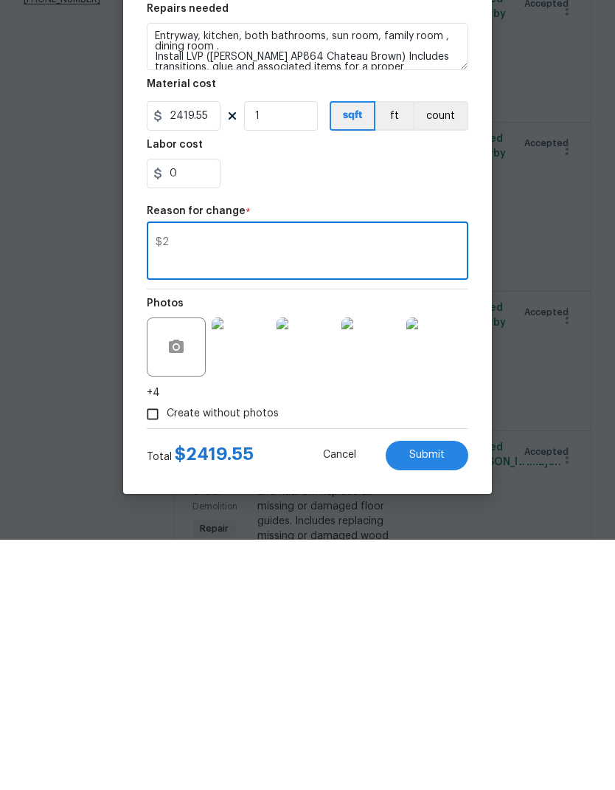
type textarea "$"
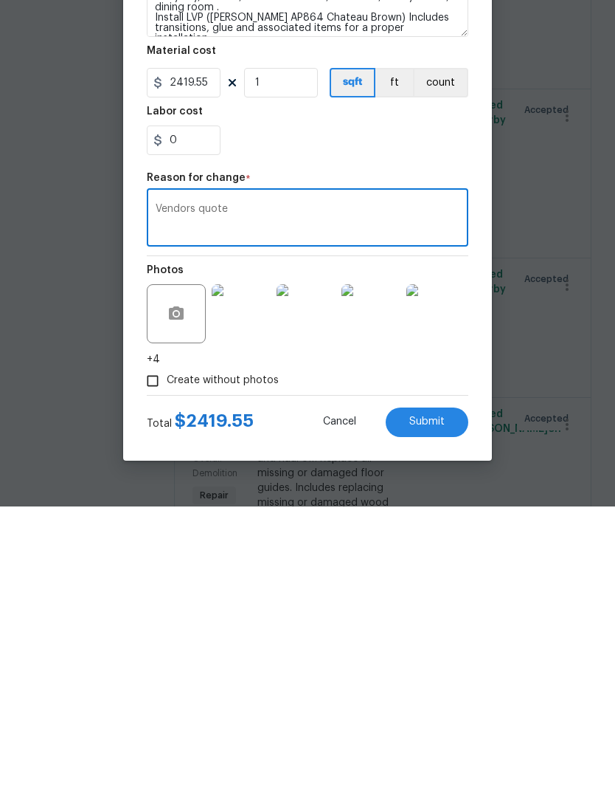
scroll to position [13, 0]
type textarea "Vendors quote"
click at [445, 691] on button "Submit" at bounding box center [427, 706] width 83 height 30
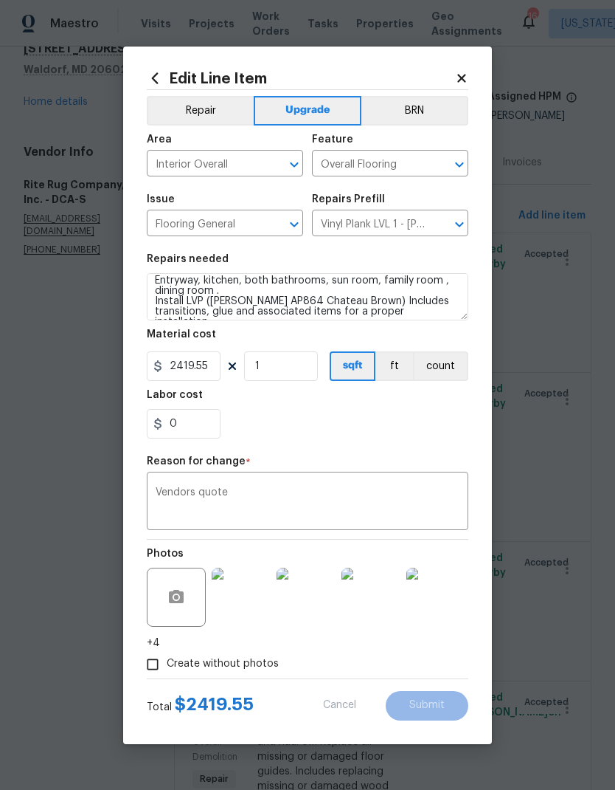
type input "1000"
type input "2.31"
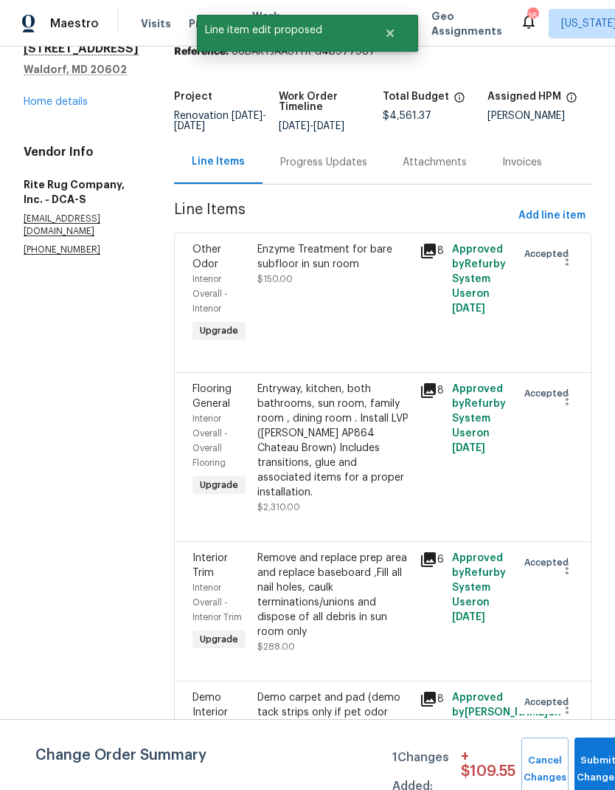
scroll to position [0, 0]
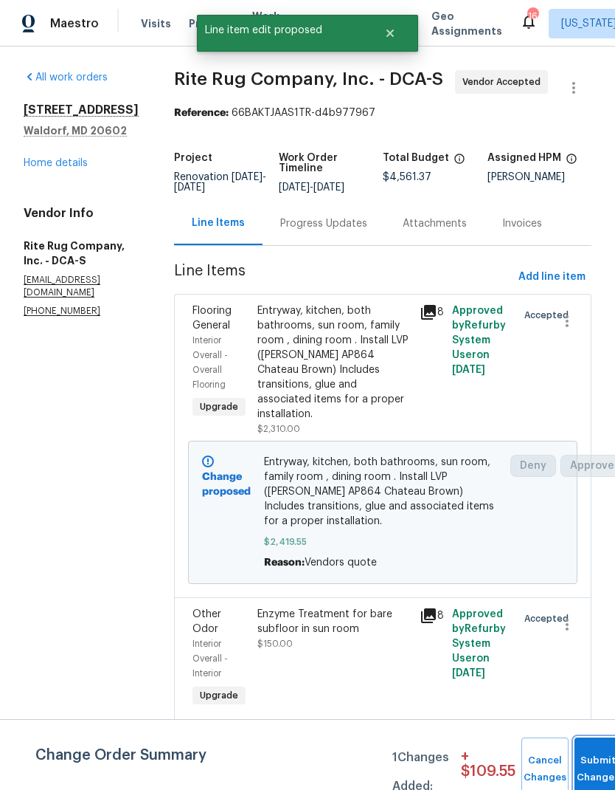
click at [591, 756] on button "Submit Changes" at bounding box center [598, 768] width 47 height 63
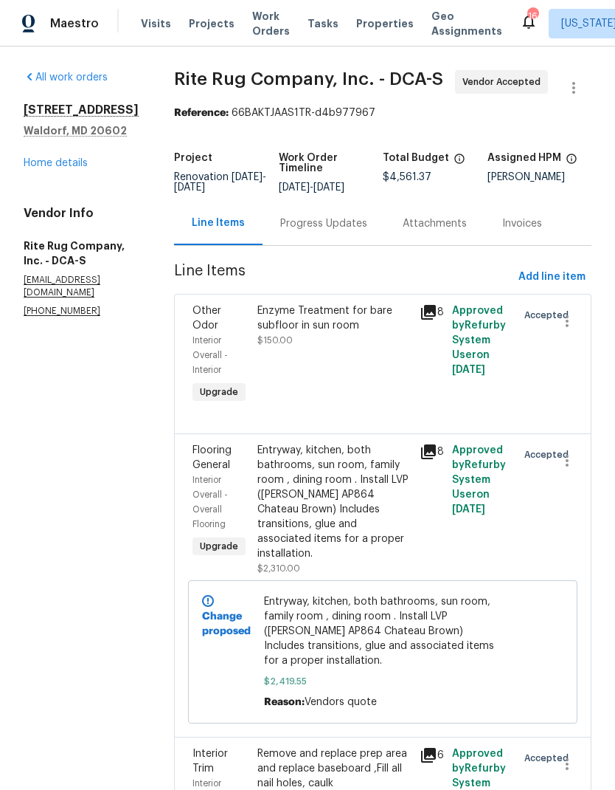
click at [61, 165] on link "Home details" at bounding box center [56, 163] width 64 height 10
